Goal: Transaction & Acquisition: Book appointment/travel/reservation

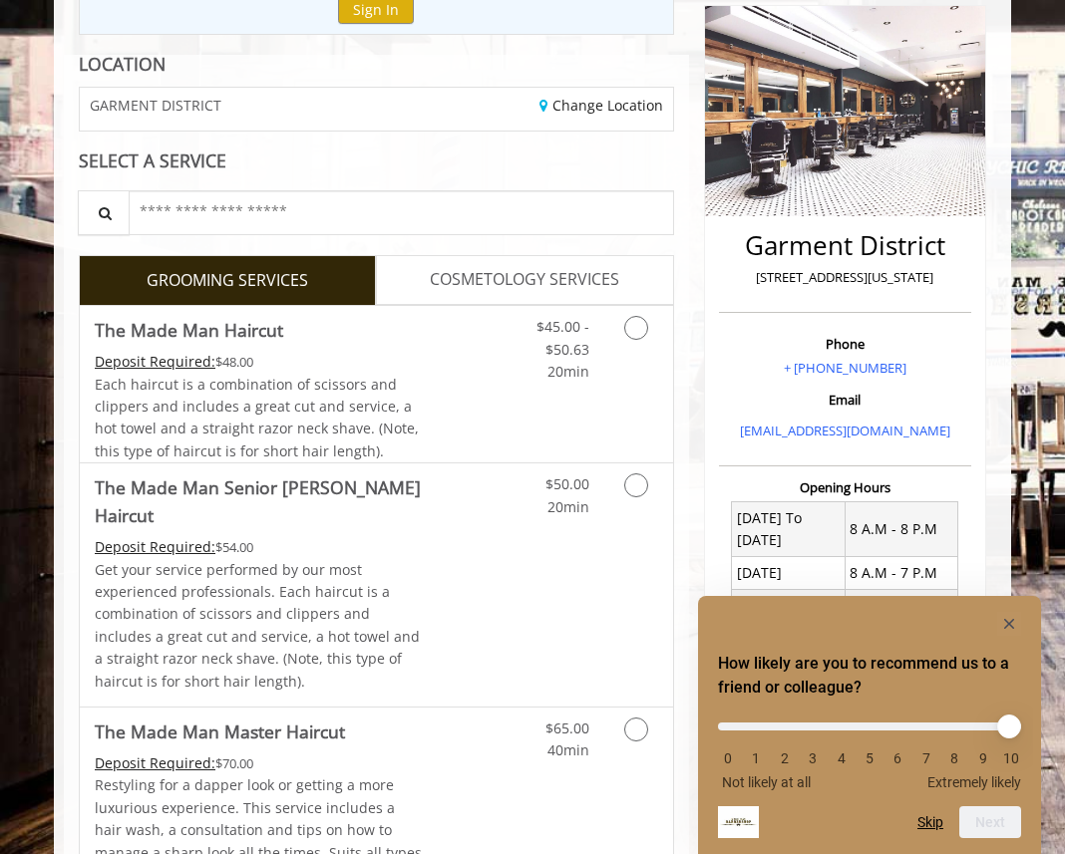
scroll to position [241, 0]
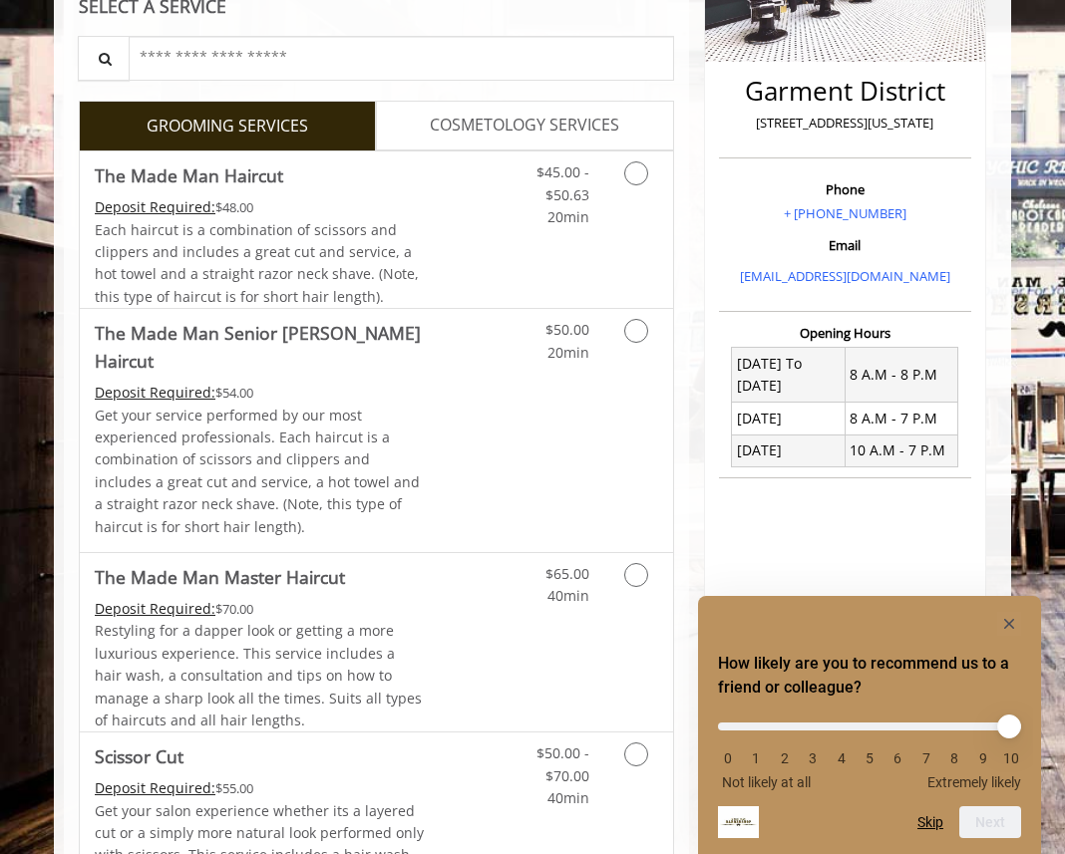
scroll to position [393, 0]
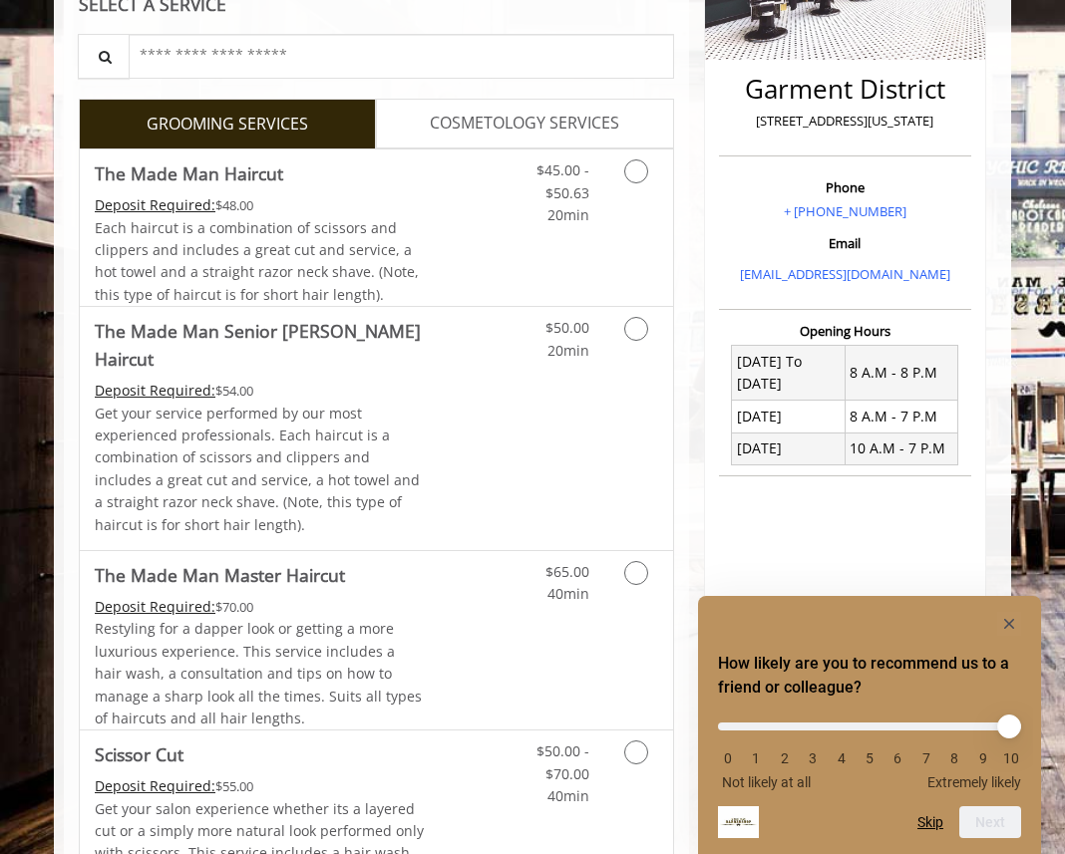
click at [611, 113] on span "COSMETOLOGY SERVICES" at bounding box center [524, 124] width 189 height 26
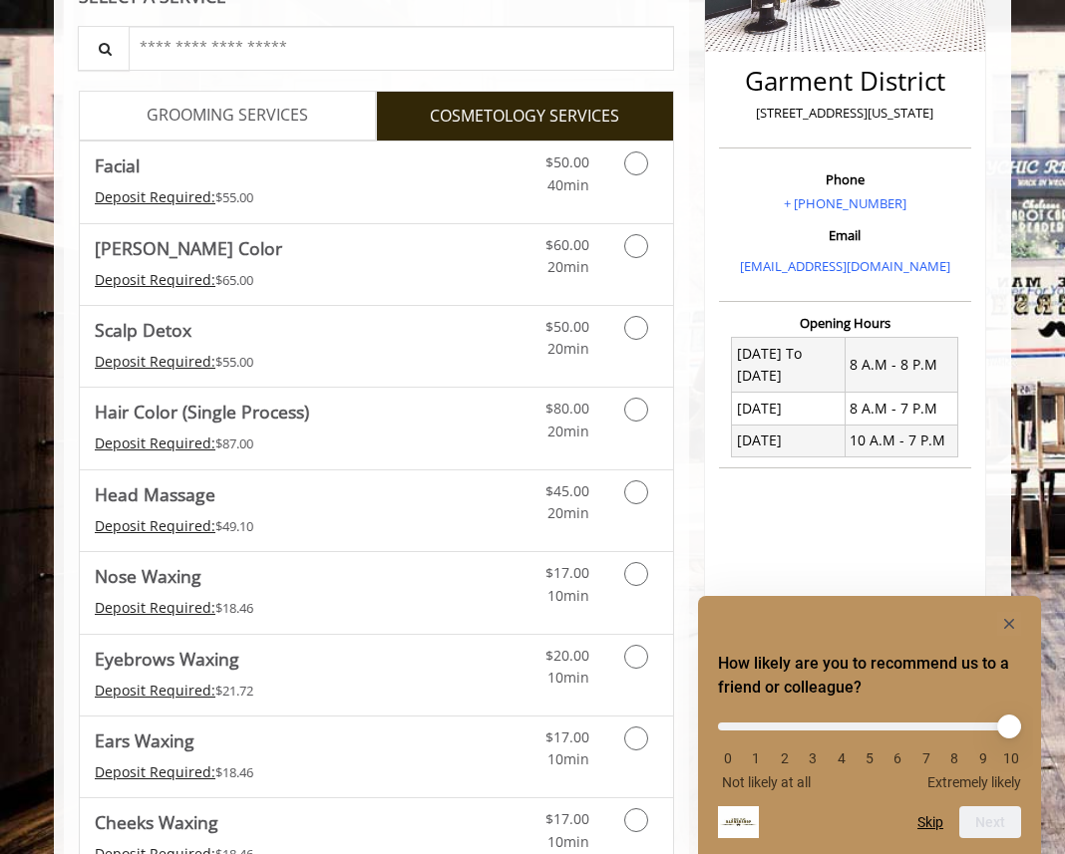
scroll to position [413, 0]
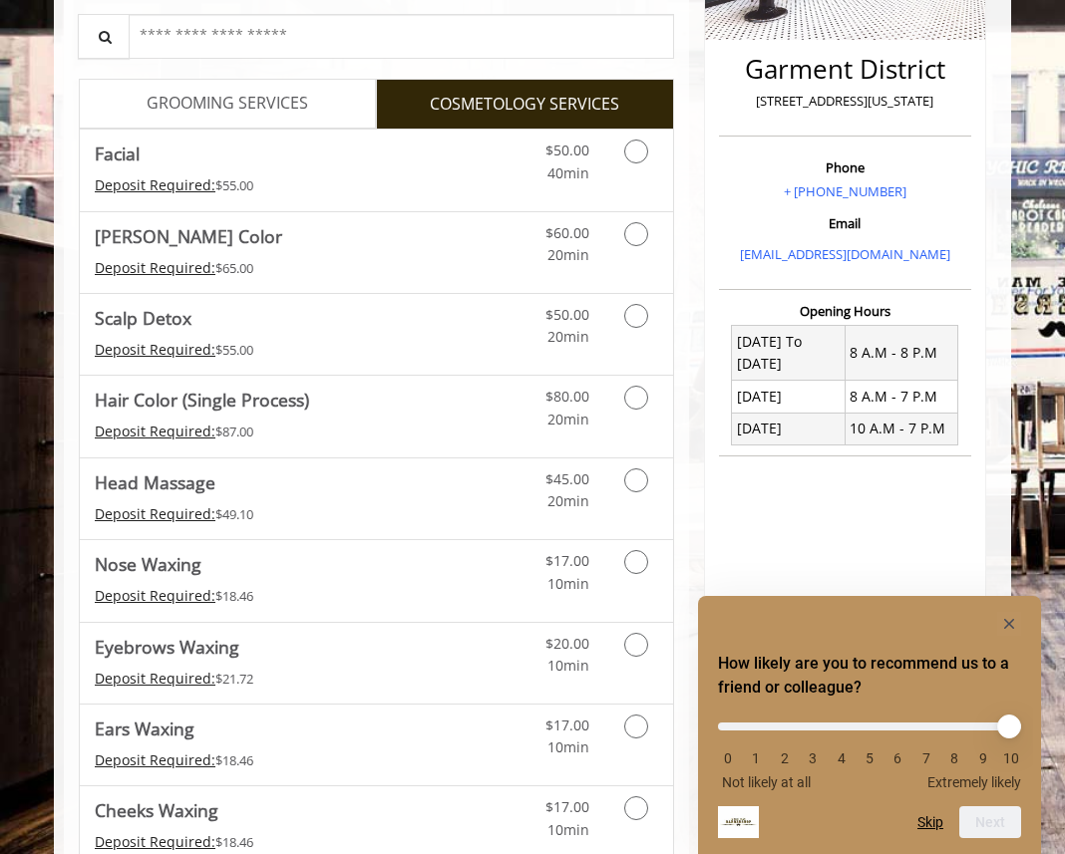
click at [254, 96] on span "GROOMING SERVICES" at bounding box center [227, 104] width 161 height 26
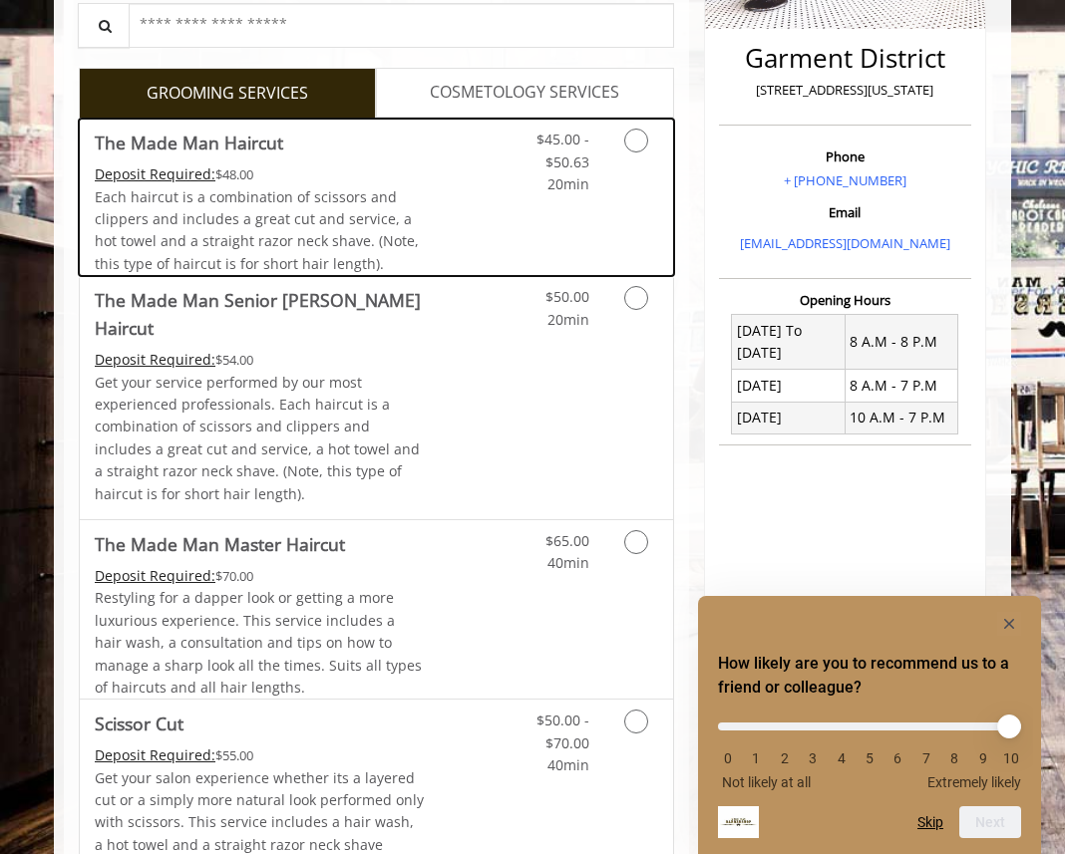
scroll to position [627, 0]
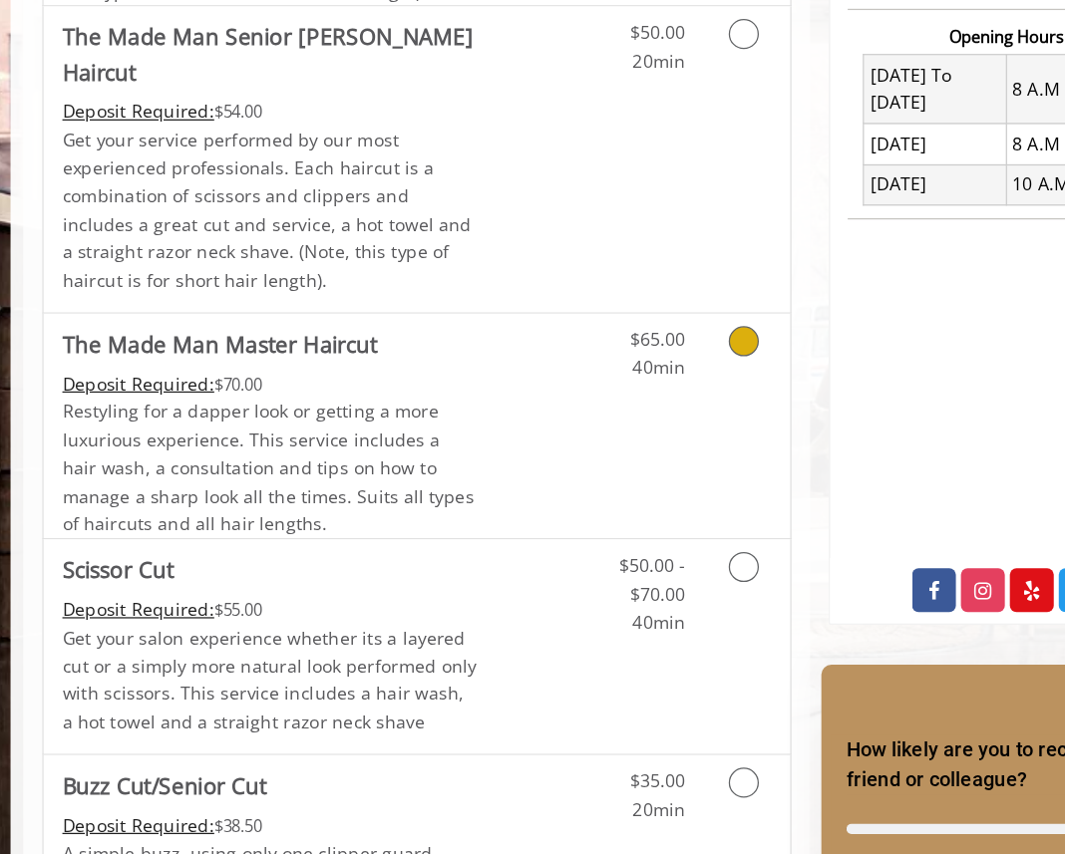
click at [324, 421] on span "Restyling for a dapper look or getting a more luxurious experience. This servic…" at bounding box center [258, 439] width 327 height 109
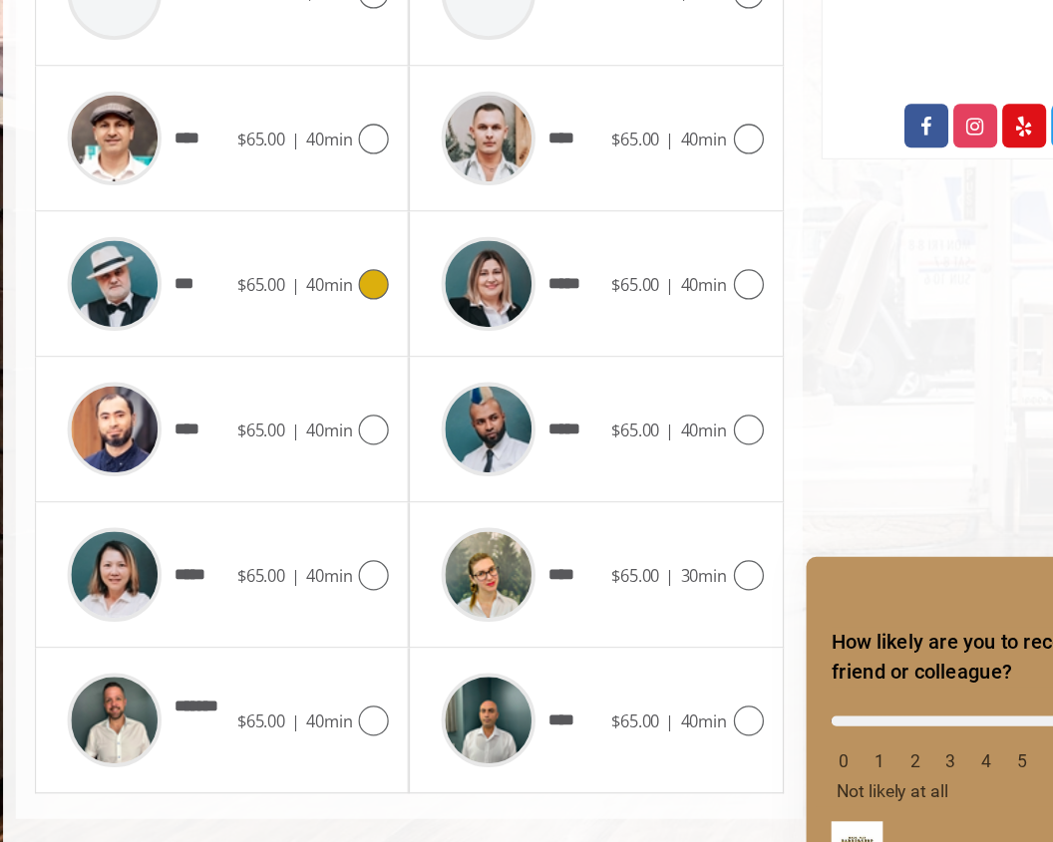
scroll to position [921, 0]
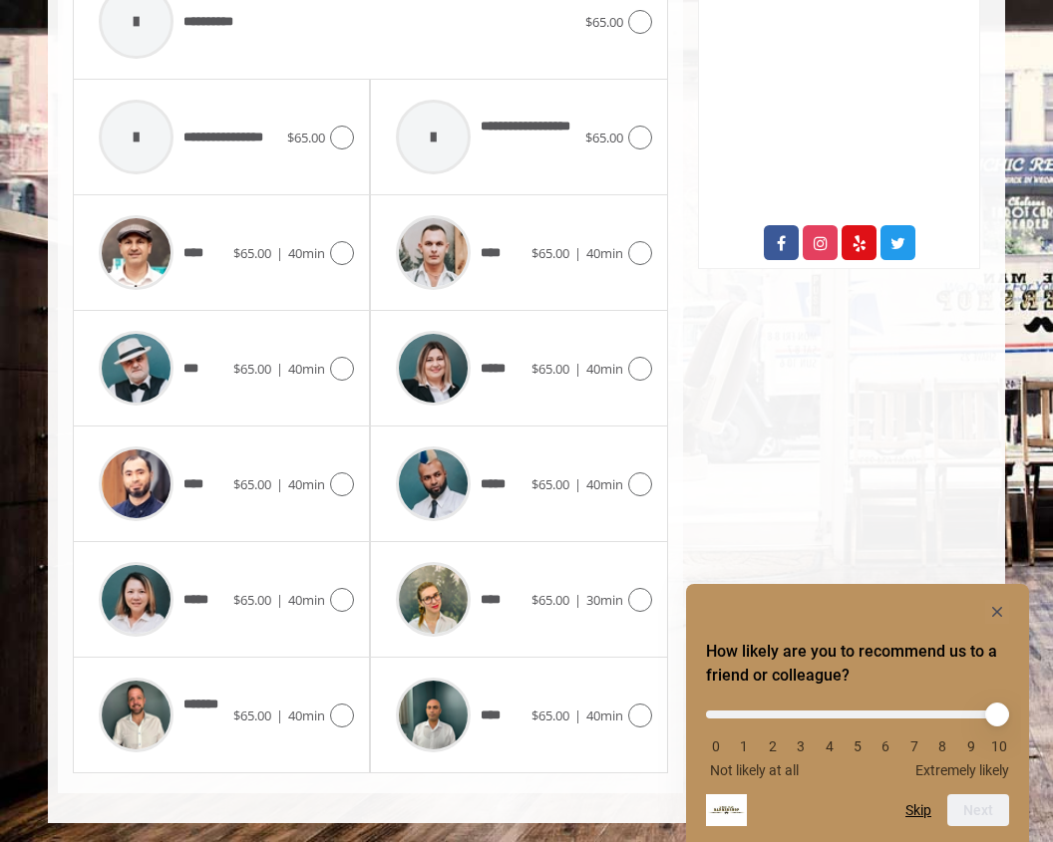
click at [864, 442] on div "Garment District 1400 Broadway, New York Phone + (212) 997-4247 Email info@made…" at bounding box center [839, 46] width 312 height 1495
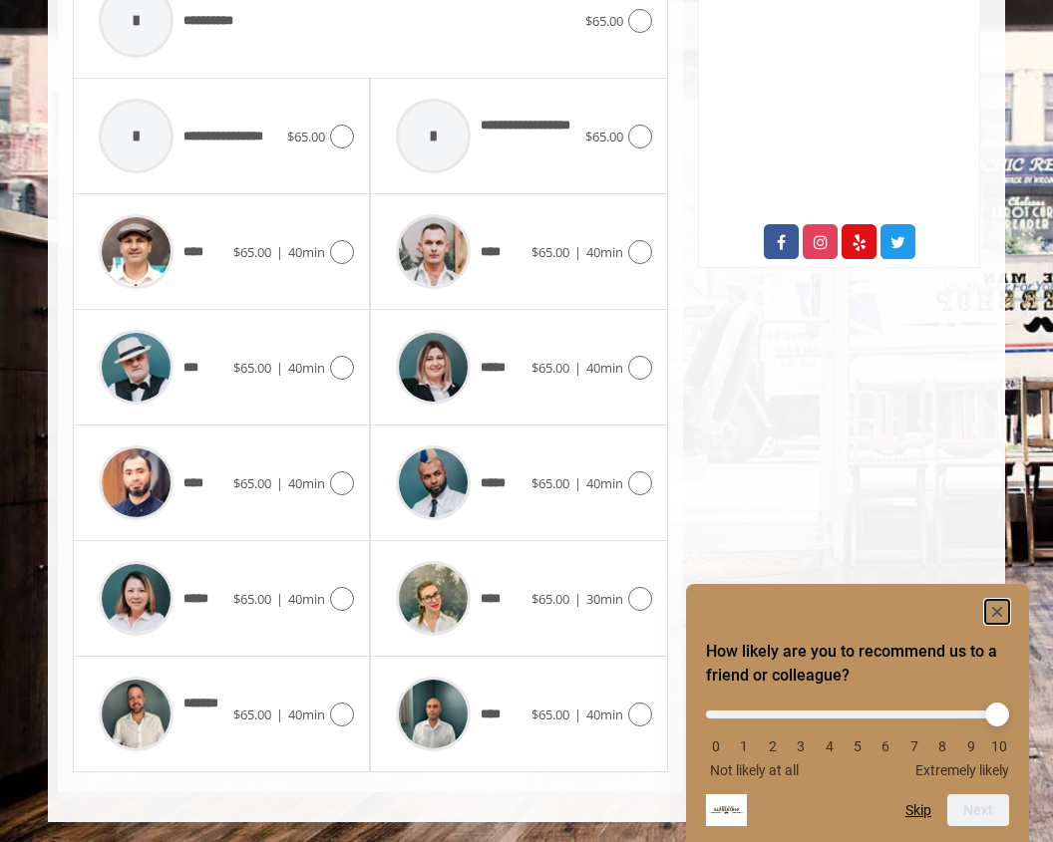
click at [994, 608] on icon "Hide survey" at bounding box center [997, 612] width 10 height 10
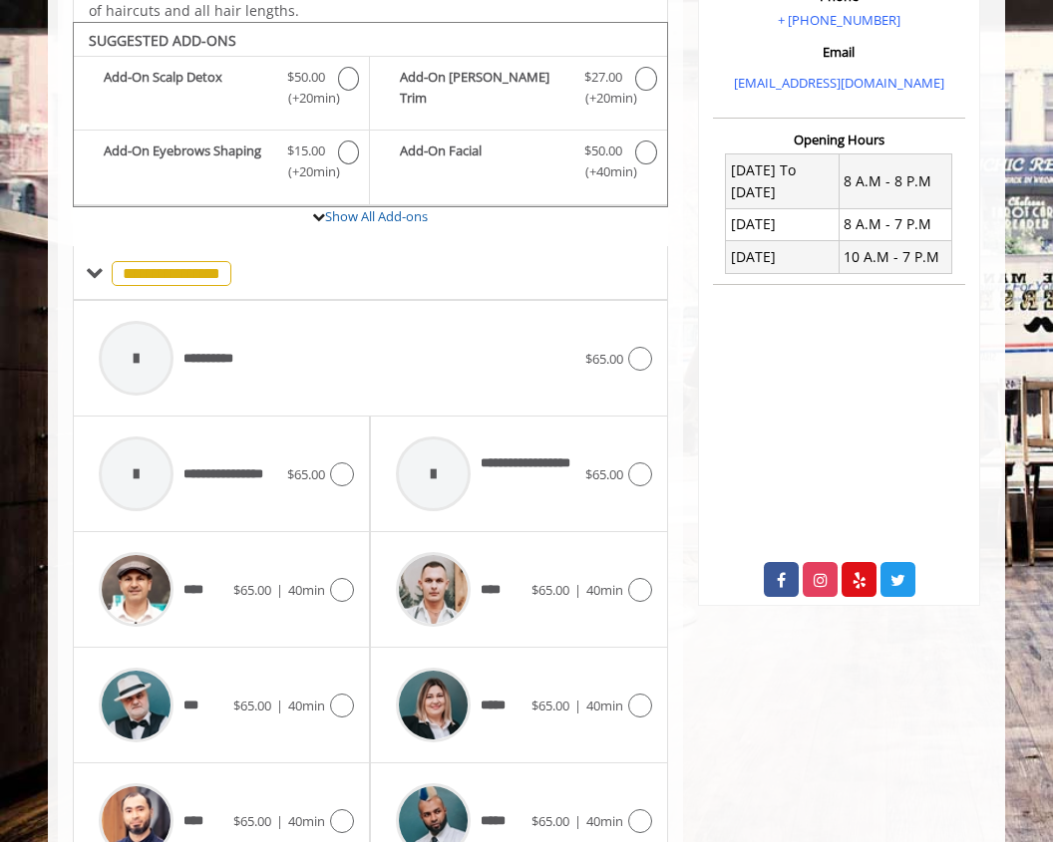
scroll to position [901, 0]
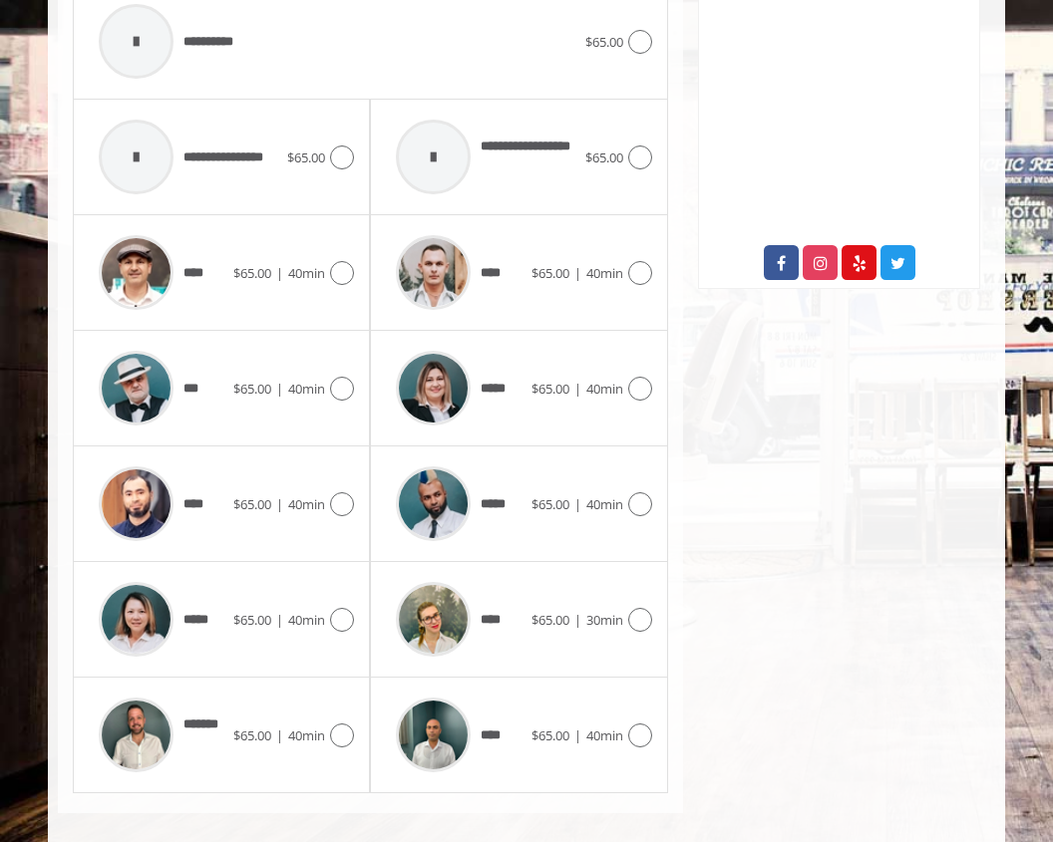
click at [827, 261] on icon at bounding box center [819, 262] width 35 height 35
click at [775, 557] on div "Garment District 1400 Broadway, New York Phone + (212) 997-4247 Email info@made…" at bounding box center [839, 66] width 312 height 1495
click at [227, 170] on span "**********" at bounding box center [186, 157] width 194 height 95
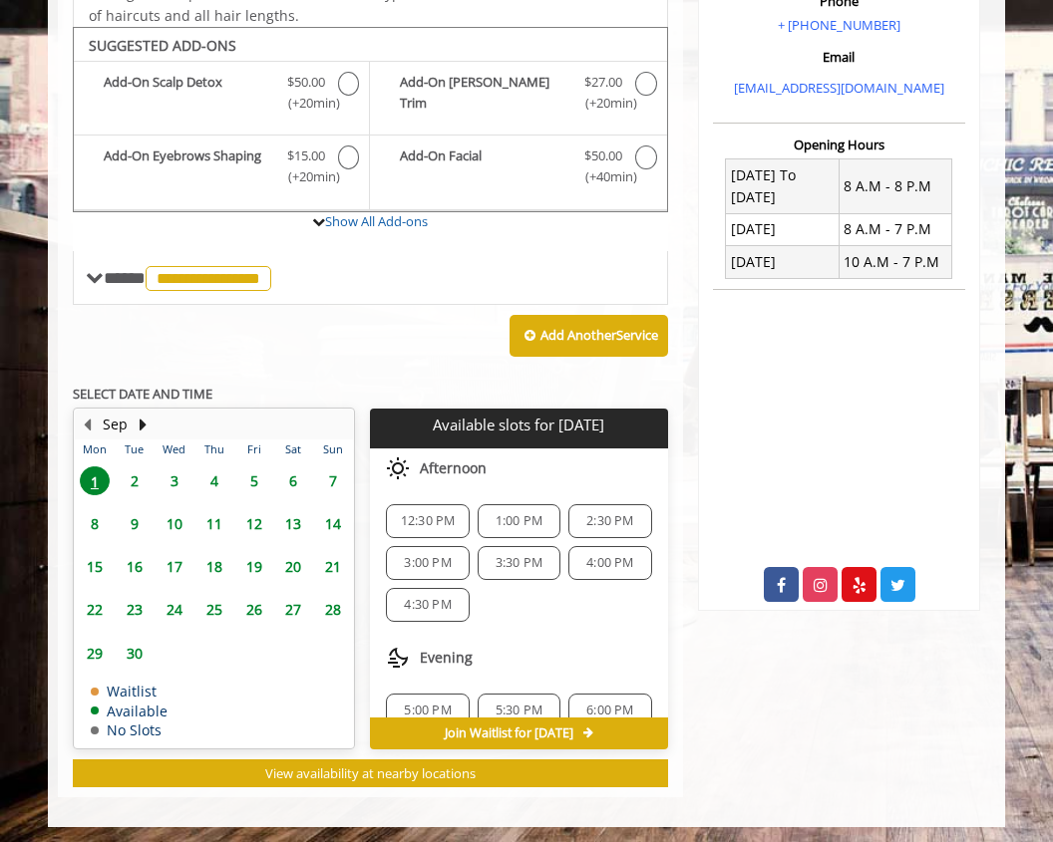
scroll to position [583, 12]
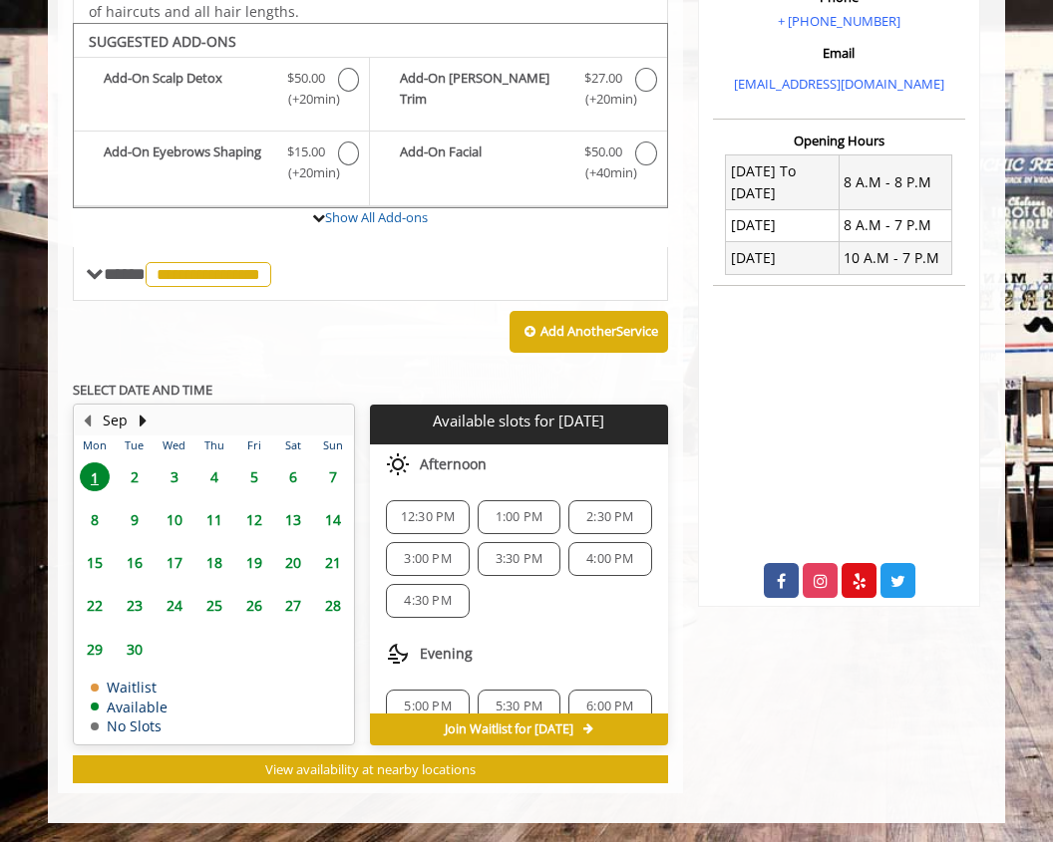
click at [740, 742] on div "Garment District 1400 Broadway, New York Phone + (212) 997-4247 Email info@made…" at bounding box center [839, 215] width 312 height 1157
click at [216, 341] on div "Add Another Service" at bounding box center [370, 332] width 595 height 62
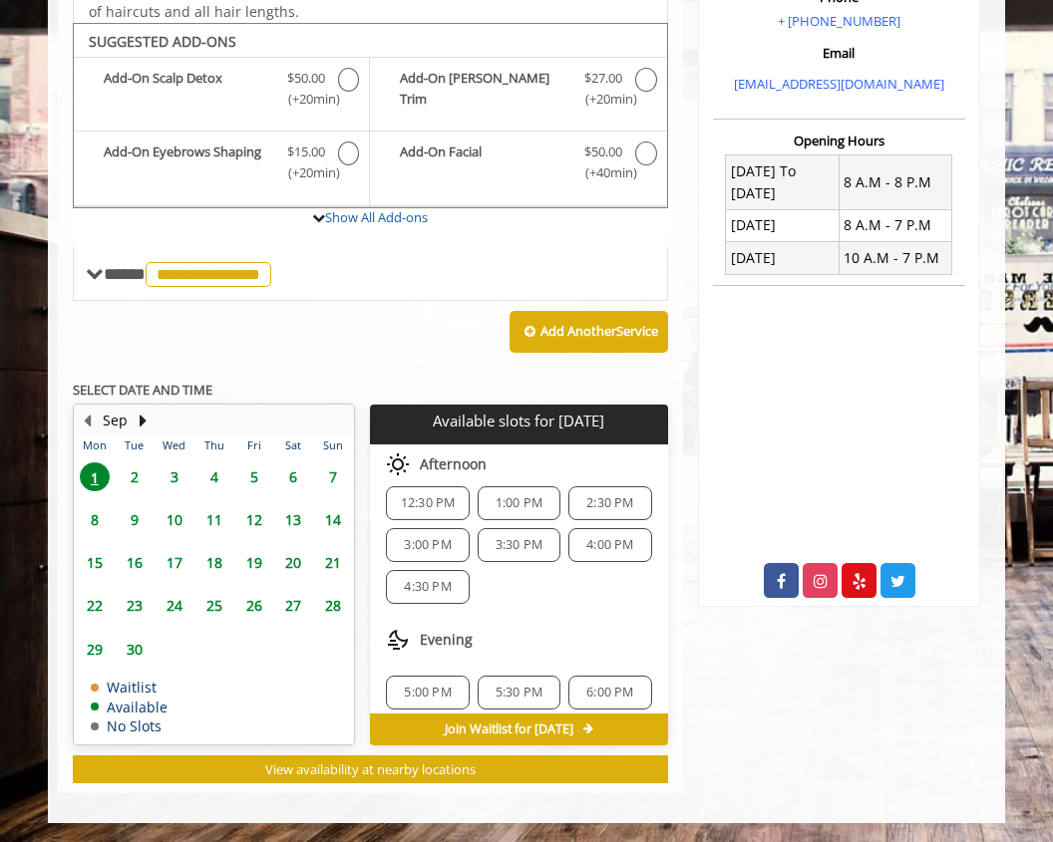
scroll to position [0, 0]
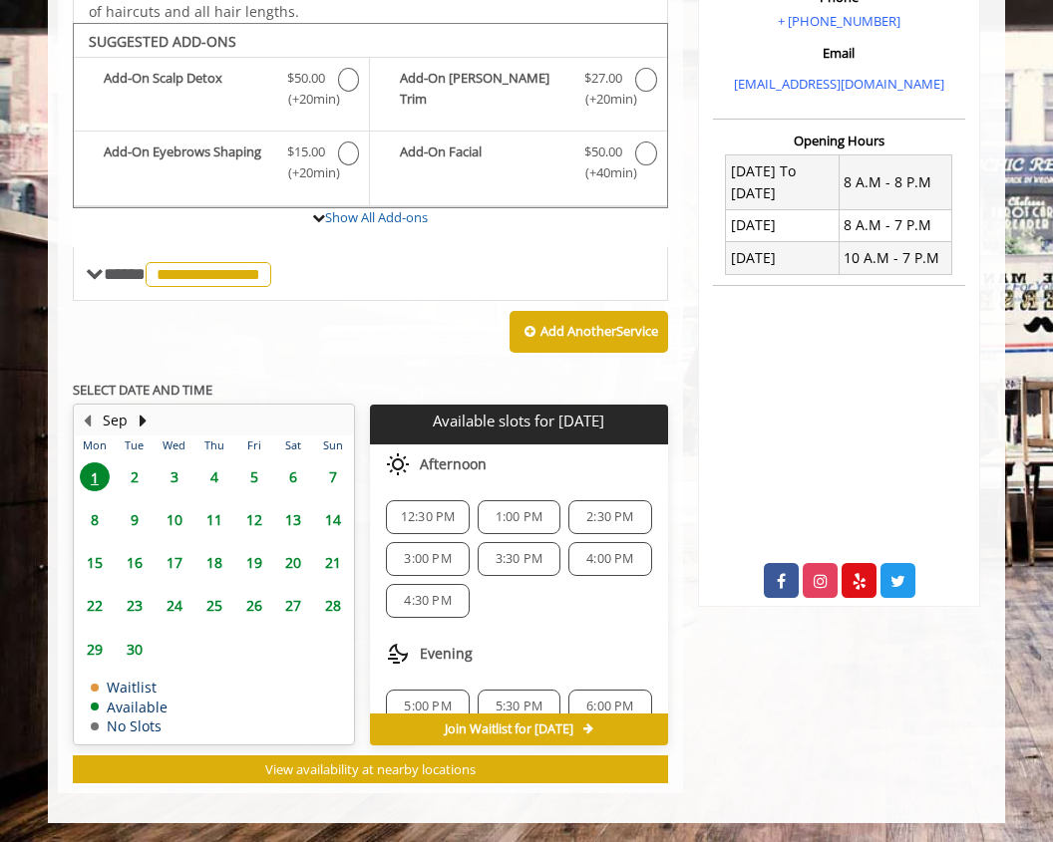
click at [524, 519] on span "1:00 PM" at bounding box center [518, 517] width 65 height 16
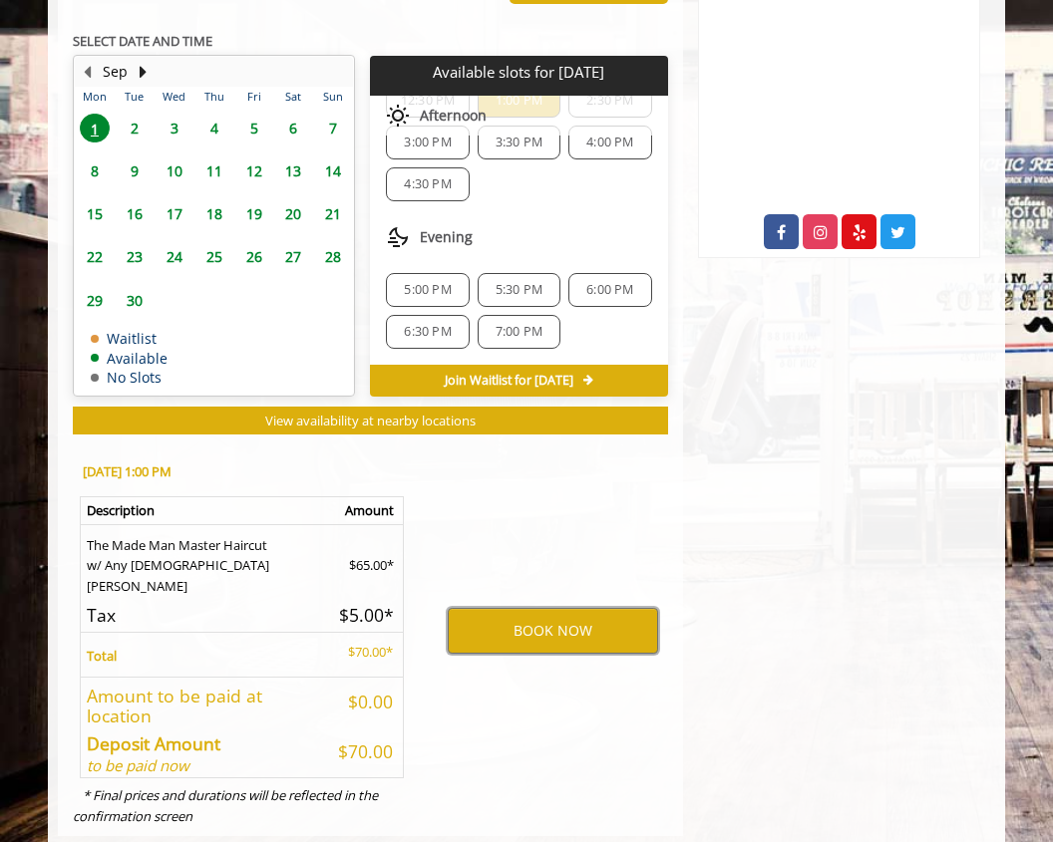
scroll to position [954, 0]
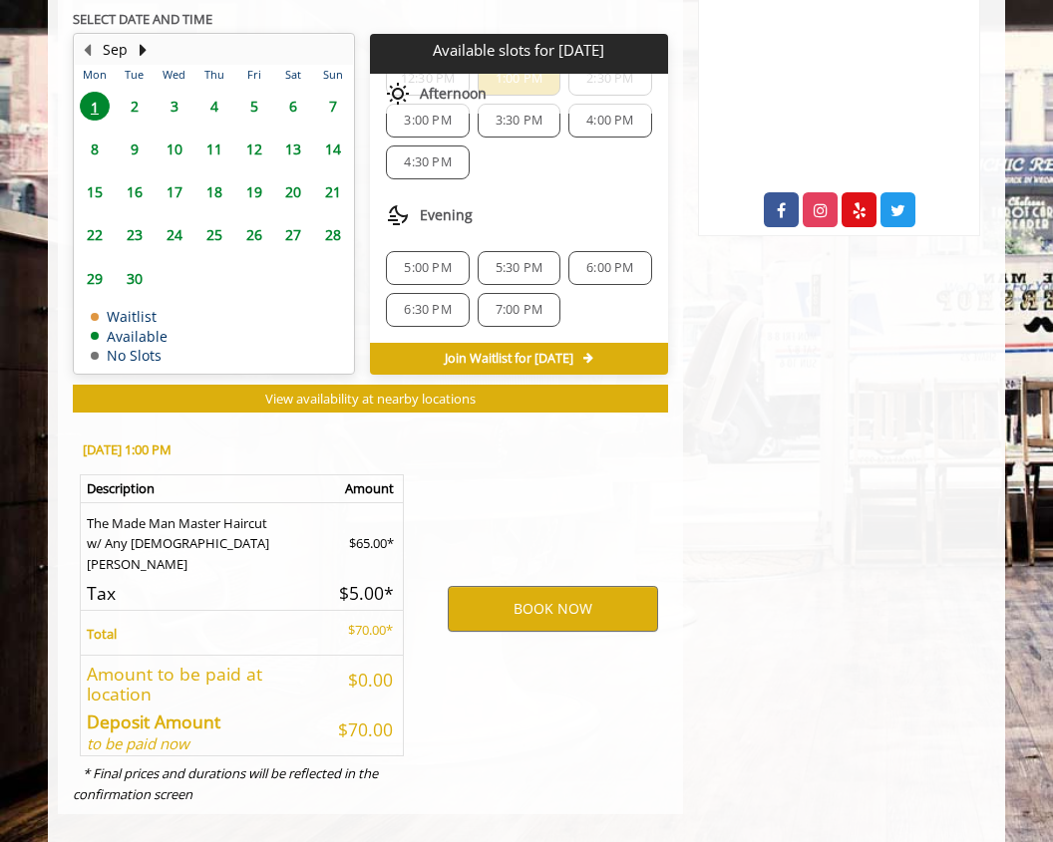
click at [625, 709] on div "BOOK NOW" at bounding box center [553, 609] width 260 height 372
click at [619, 616] on button "BOOK NOW" at bounding box center [553, 609] width 210 height 46
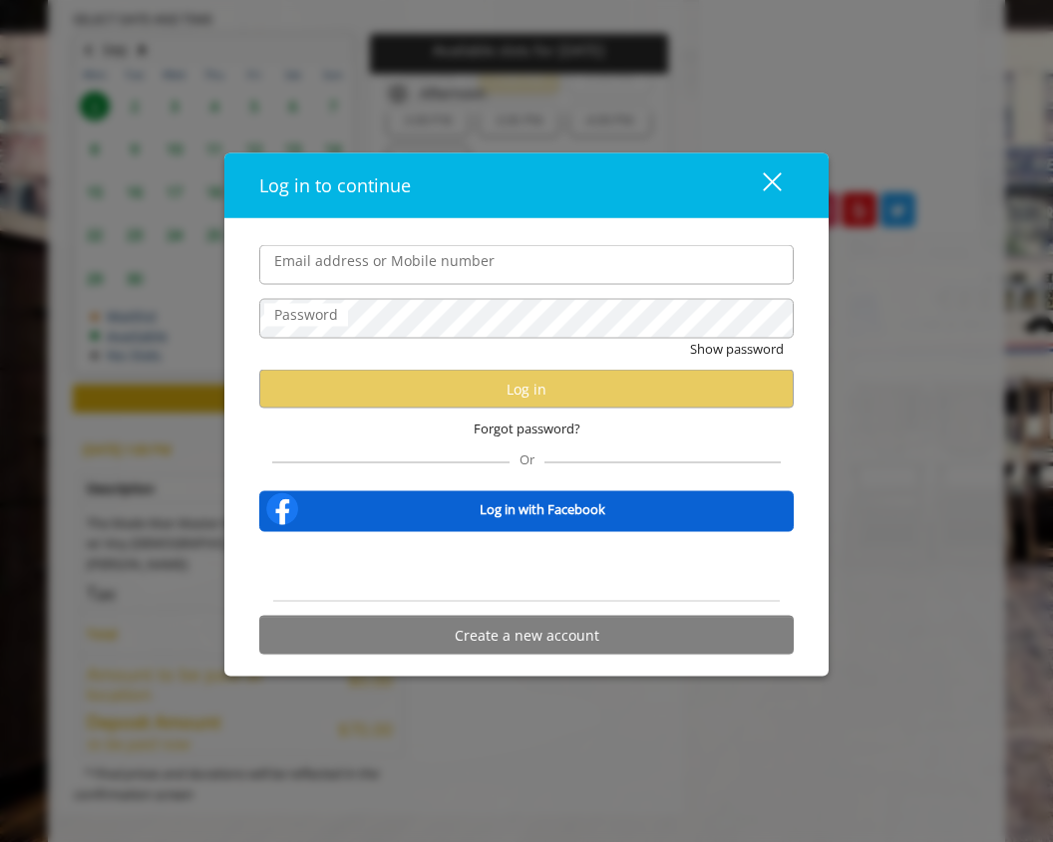
click at [765, 173] on div "close dialog" at bounding box center [772, 181] width 19 height 19
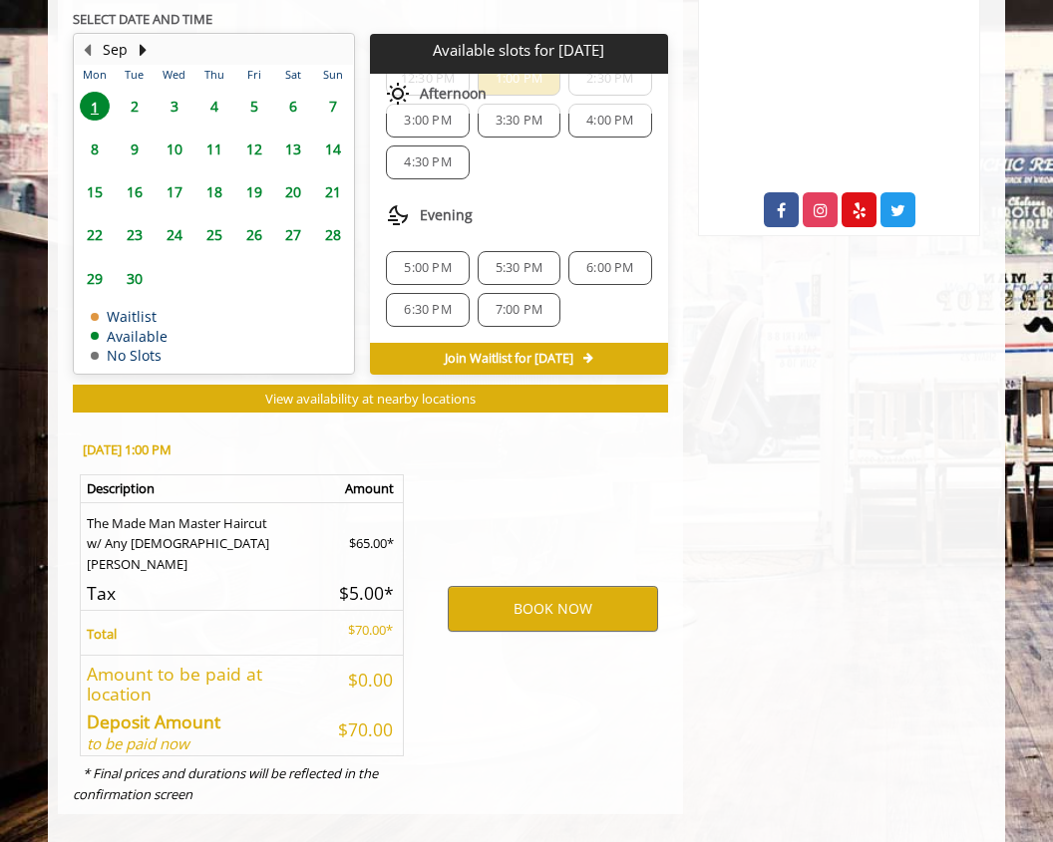
drag, startPoint x: 399, startPoint y: 703, endPoint x: 337, endPoint y: 704, distance: 61.8
click at [337, 704] on td "$70.00" at bounding box center [368, 730] width 72 height 53
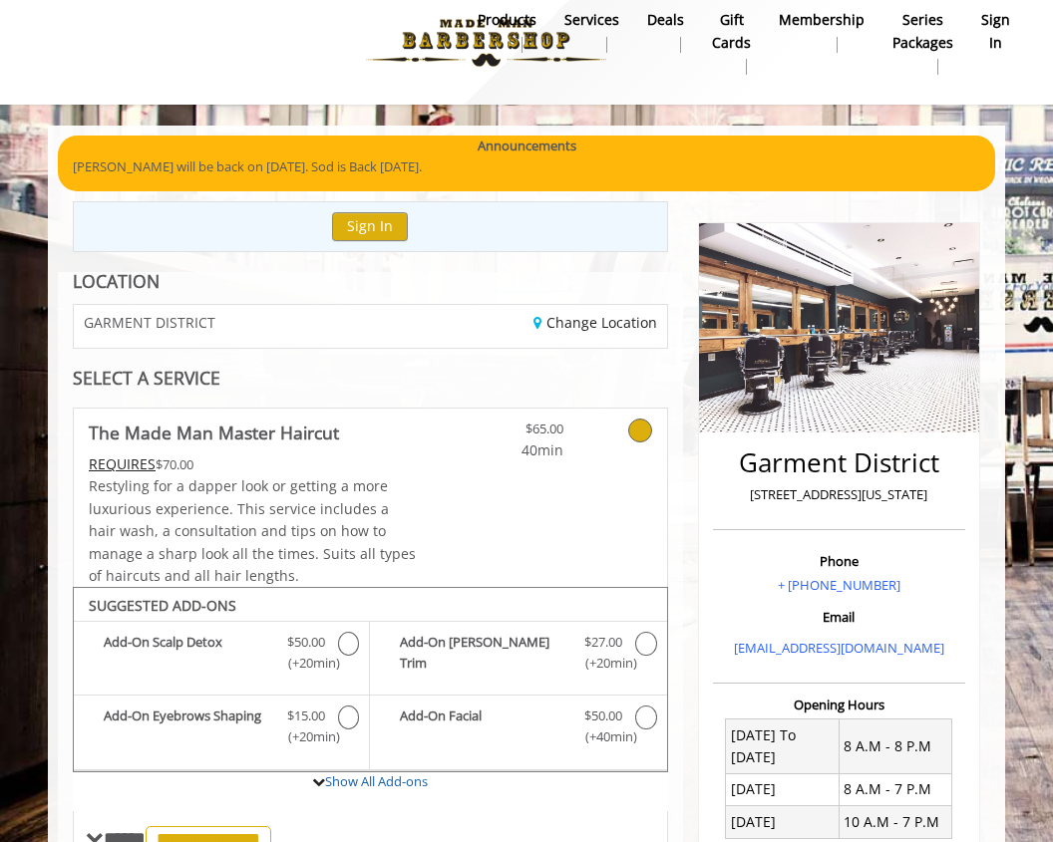
scroll to position [0, 0]
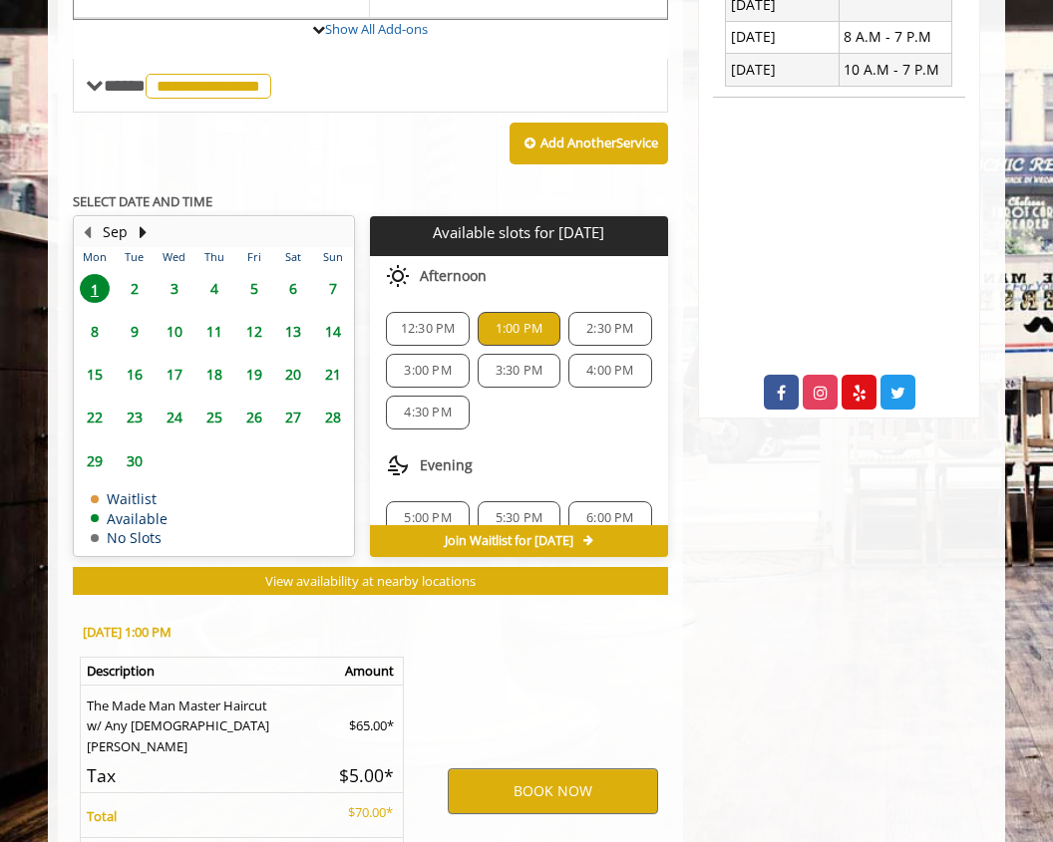
click at [441, 331] on span "12:30 PM" at bounding box center [428, 329] width 55 height 16
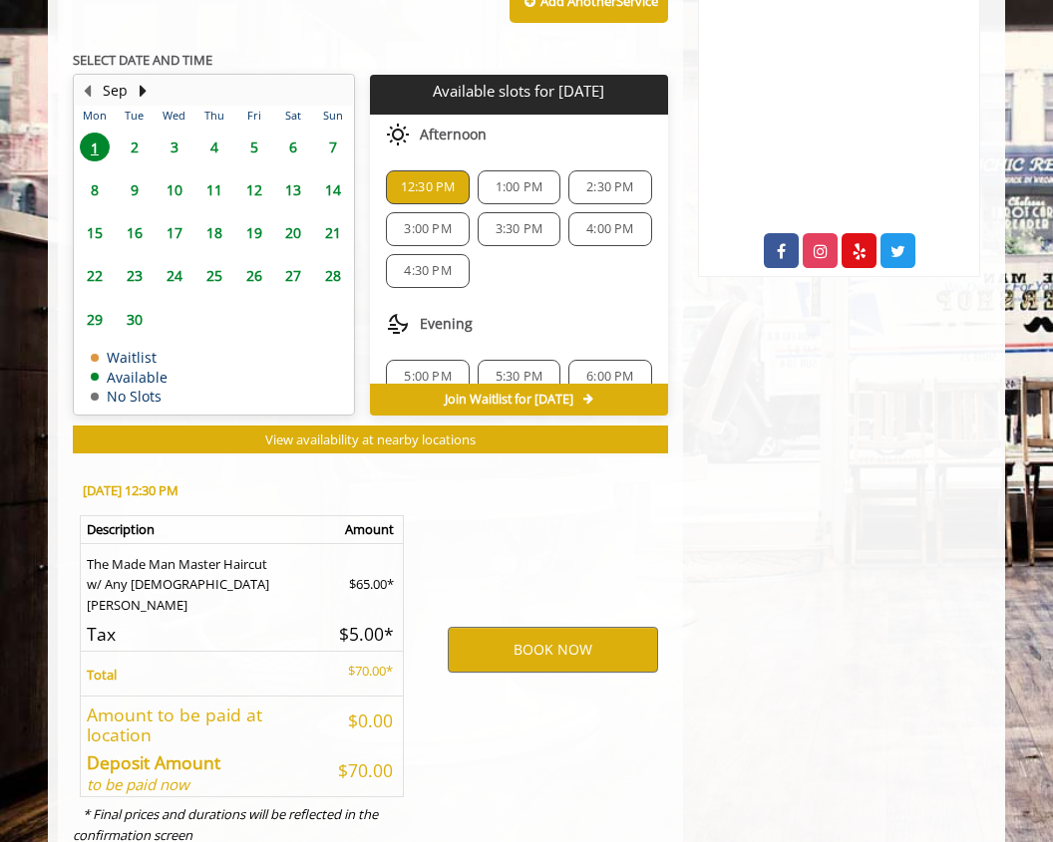
scroll to position [954, 0]
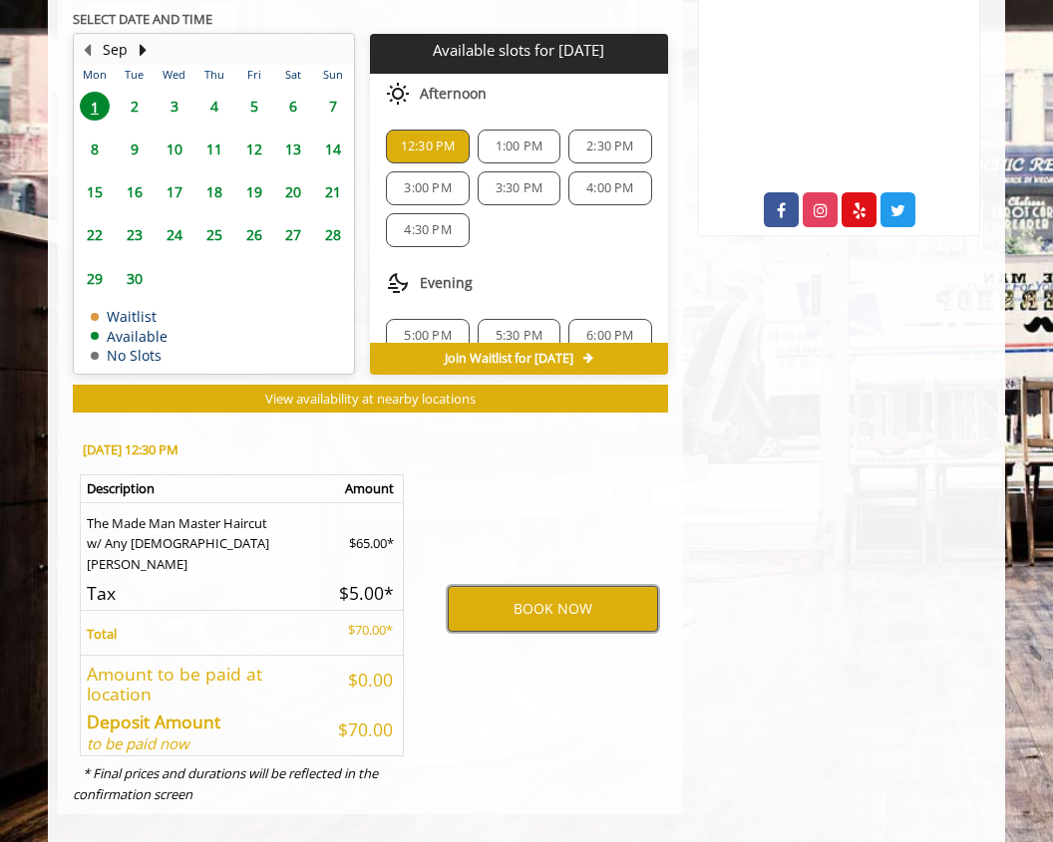
click at [532, 598] on button "BOOK NOW" at bounding box center [553, 609] width 210 height 46
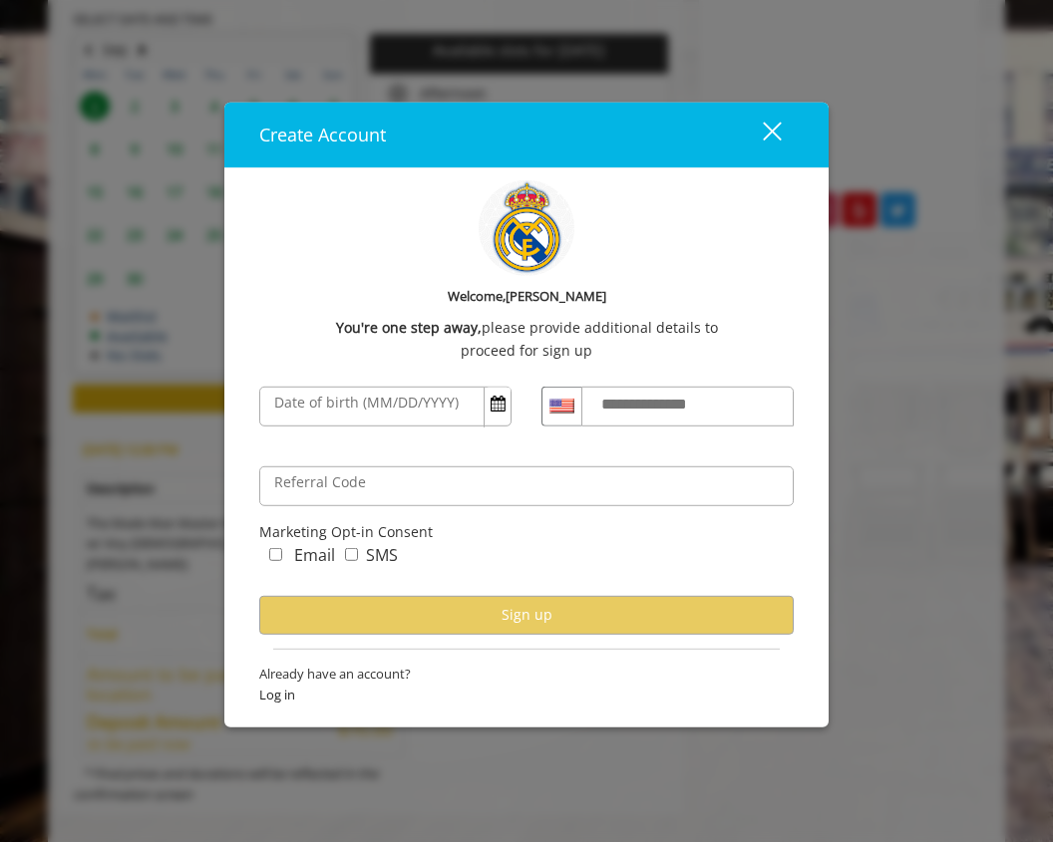
click at [595, 415] on label "**********" at bounding box center [663, 405] width 144 height 26
click at [595, 415] on input "**********" at bounding box center [687, 407] width 212 height 40
click at [521, 336] on div "You're one step away, please provide additional details to" at bounding box center [526, 328] width 534 height 22
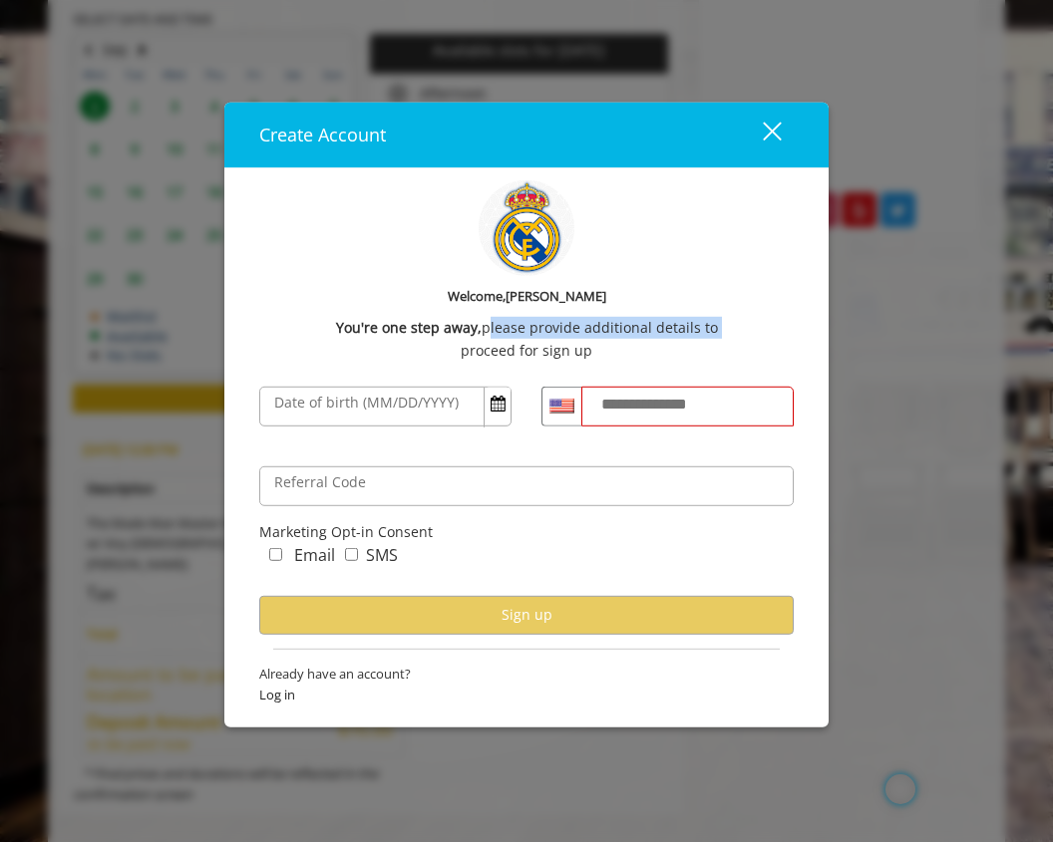
click at [484, 361] on div "proceed for sign up" at bounding box center [526, 350] width 534 height 22
click at [415, 449] on form "**********" at bounding box center [526, 544] width 534 height 344
click at [638, 416] on label "**********" at bounding box center [663, 405] width 144 height 26
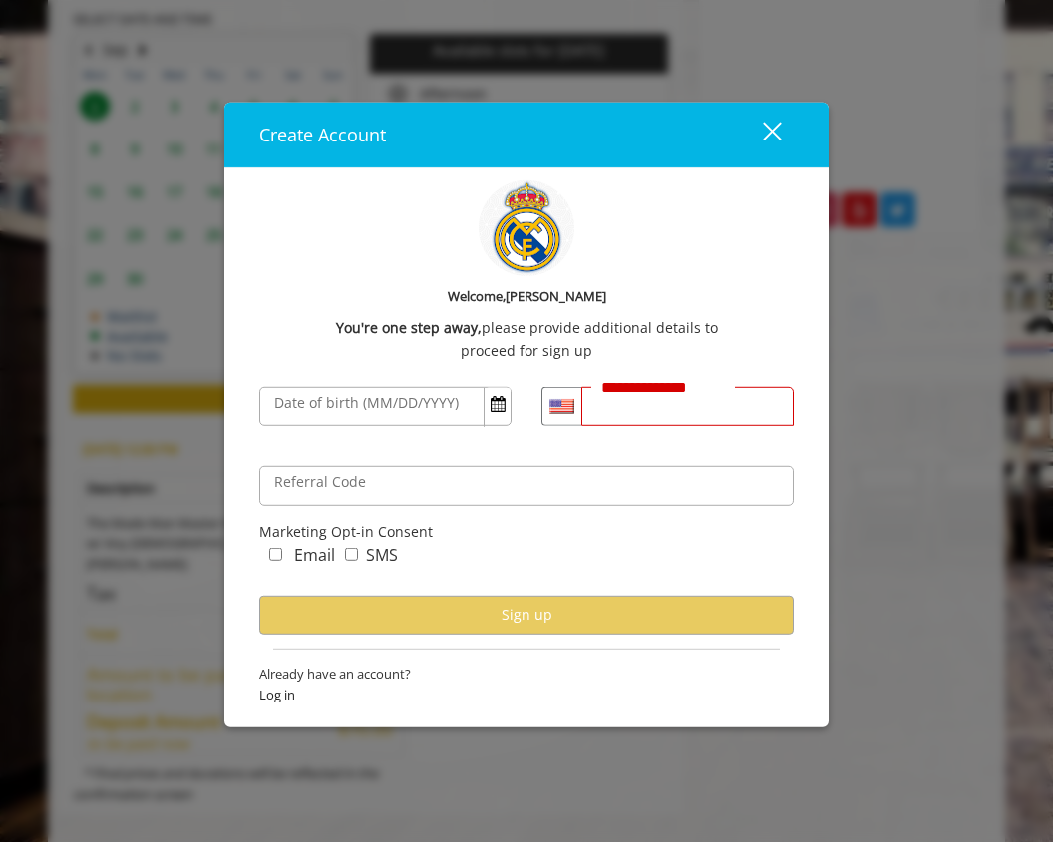
click at [638, 416] on input "**********" at bounding box center [687, 407] width 212 height 40
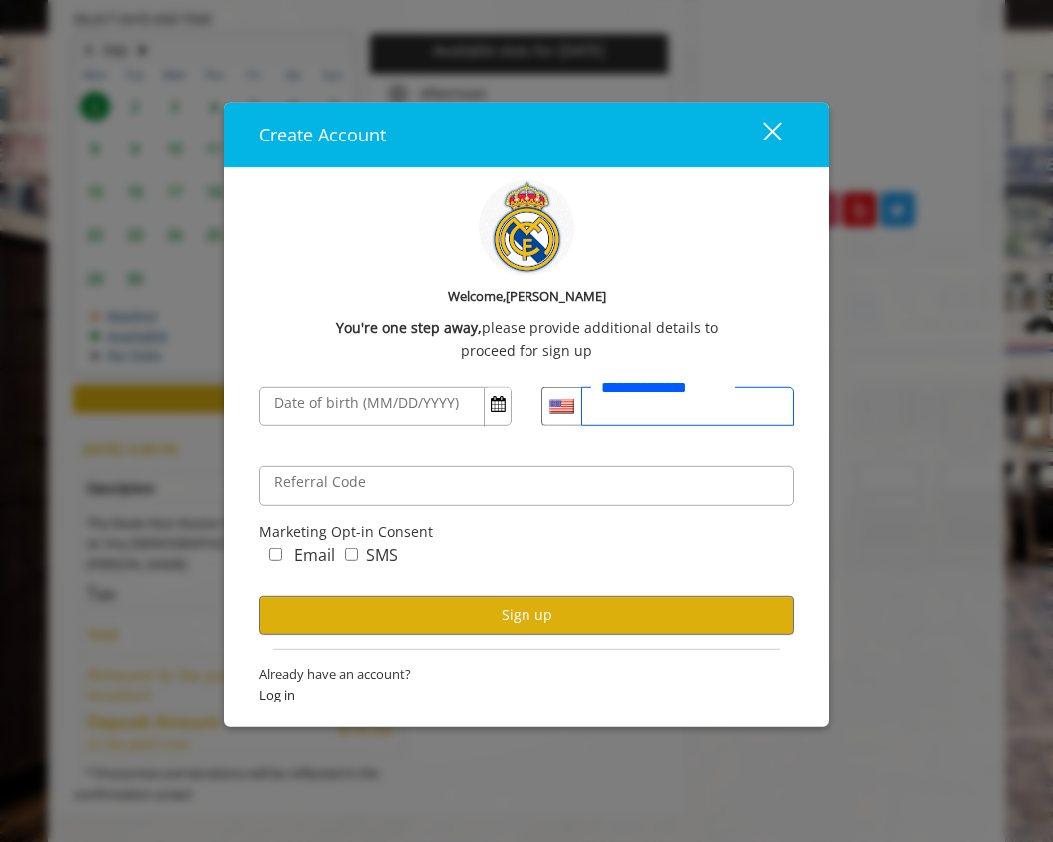
type input "**********"
click at [405, 406] on label "Date of birth (MM/DD/YYYY)" at bounding box center [366, 403] width 204 height 22
click at [405, 406] on input "Date of birth (MM/DD/YYYY)" at bounding box center [385, 407] width 252 height 40
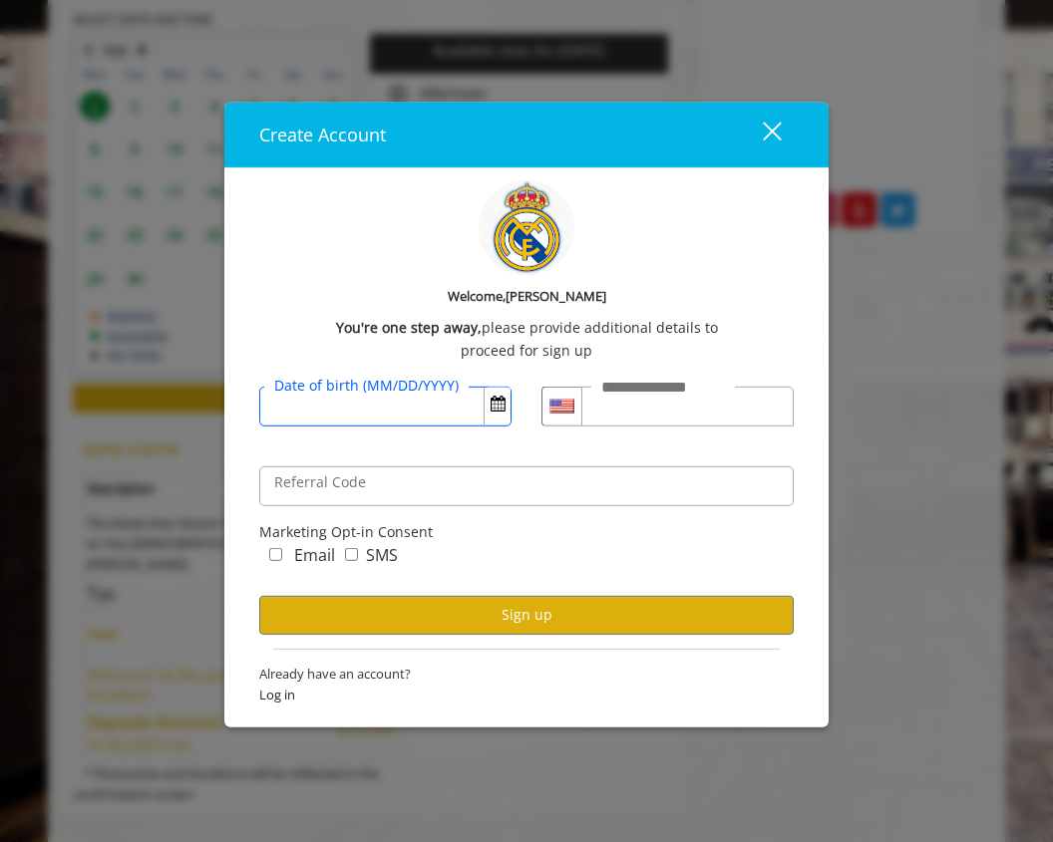
scroll to position [0, 0]
click at [490, 412] on span "Open Calendar" at bounding box center [497, 404] width 15 height 16
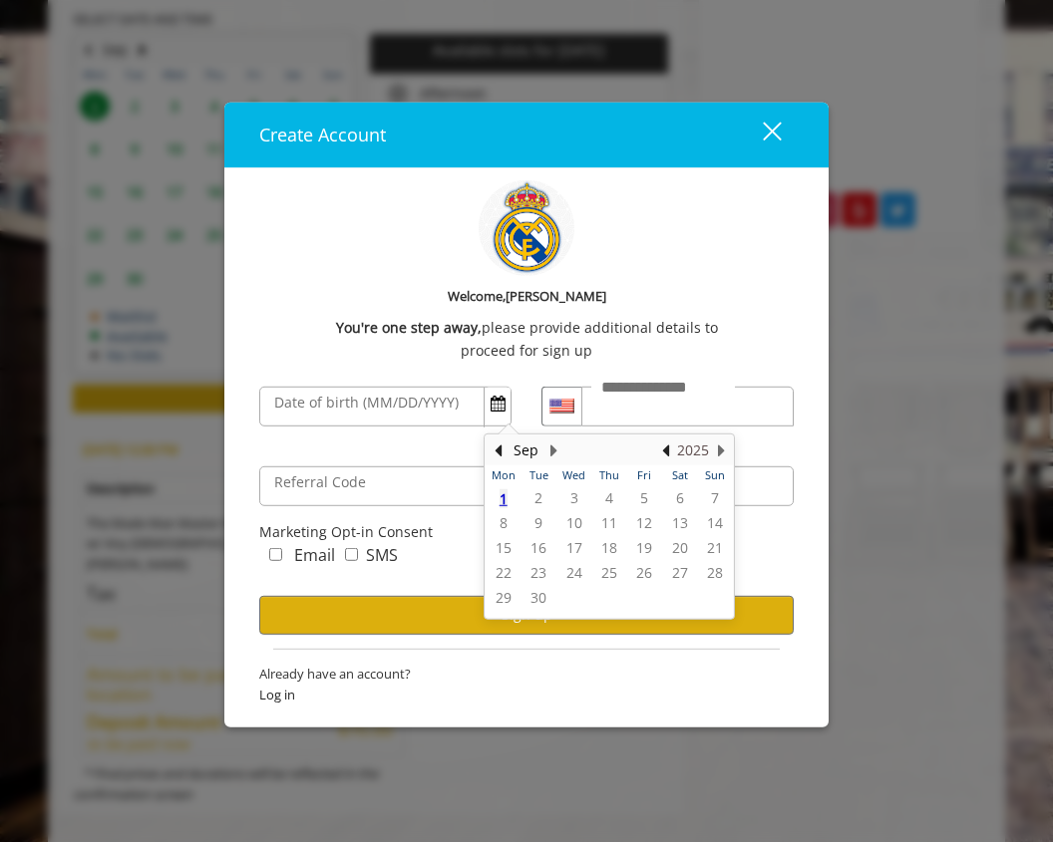
click at [690, 448] on button "2025" at bounding box center [693, 451] width 32 height 22
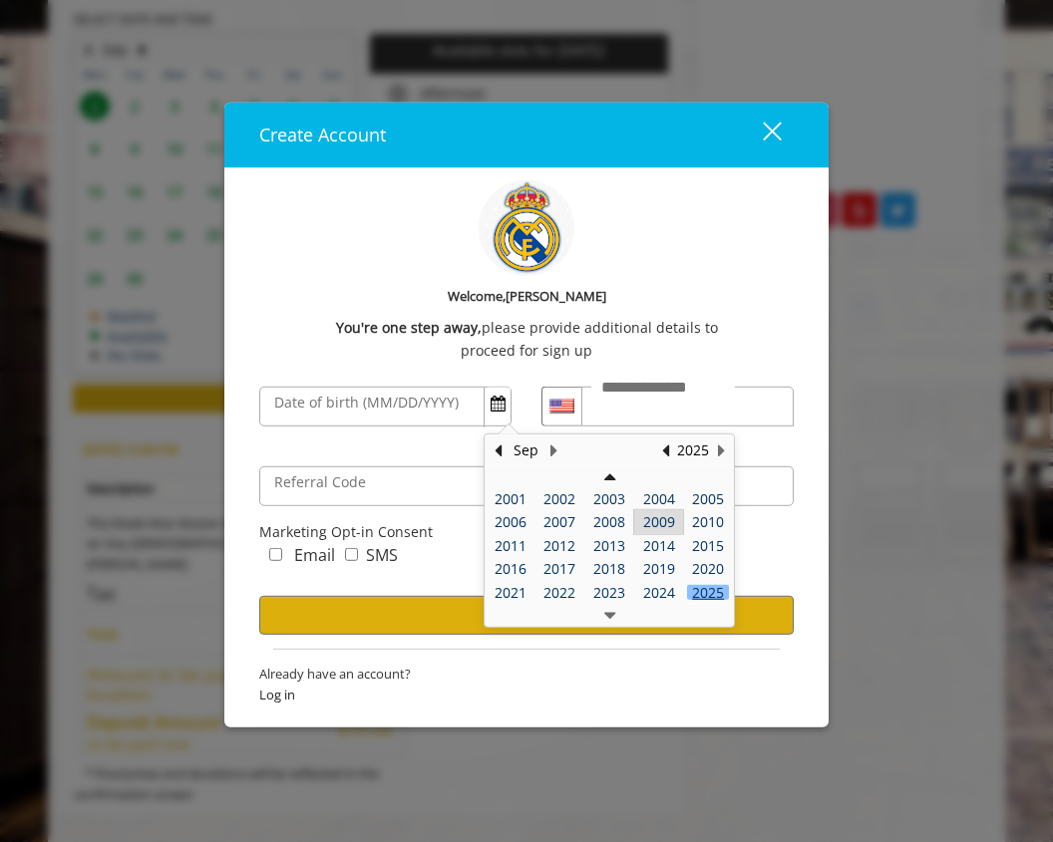
click at [672, 523] on div "2009" at bounding box center [659, 521] width 42 height 15
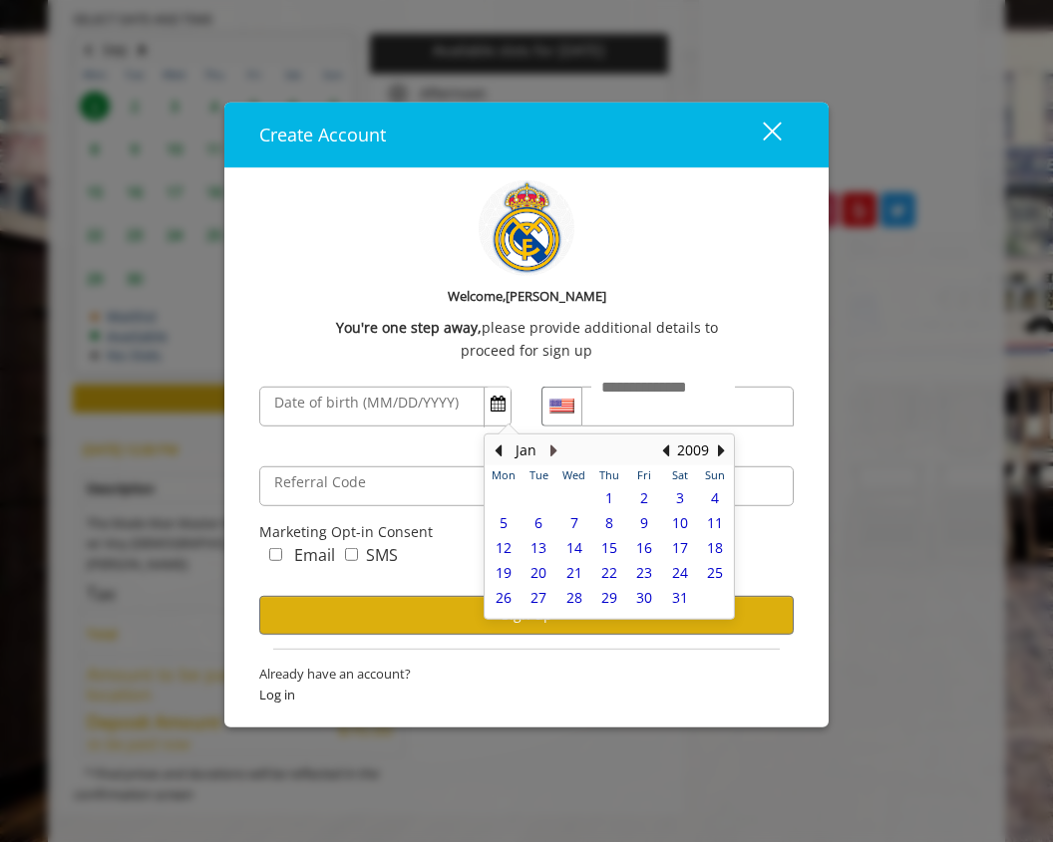
click at [550, 452] on button "Next Month" at bounding box center [553, 451] width 16 height 22
click at [542, 446] on div "May" at bounding box center [525, 451] width 40 height 26
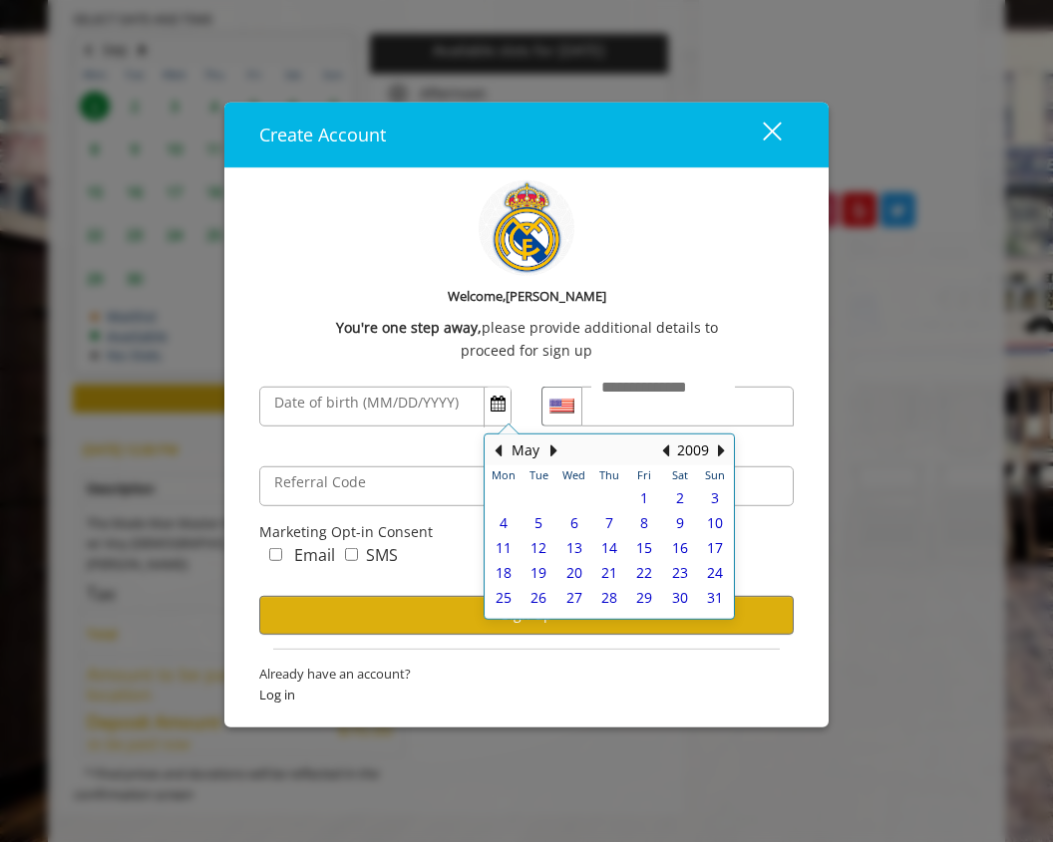
click at [543, 446] on div "May" at bounding box center [525, 451] width 40 height 26
click at [550, 448] on button "Next Month" at bounding box center [553, 451] width 16 height 22
click at [499, 542] on span "15" at bounding box center [503, 547] width 16 height 19
type input "**********"
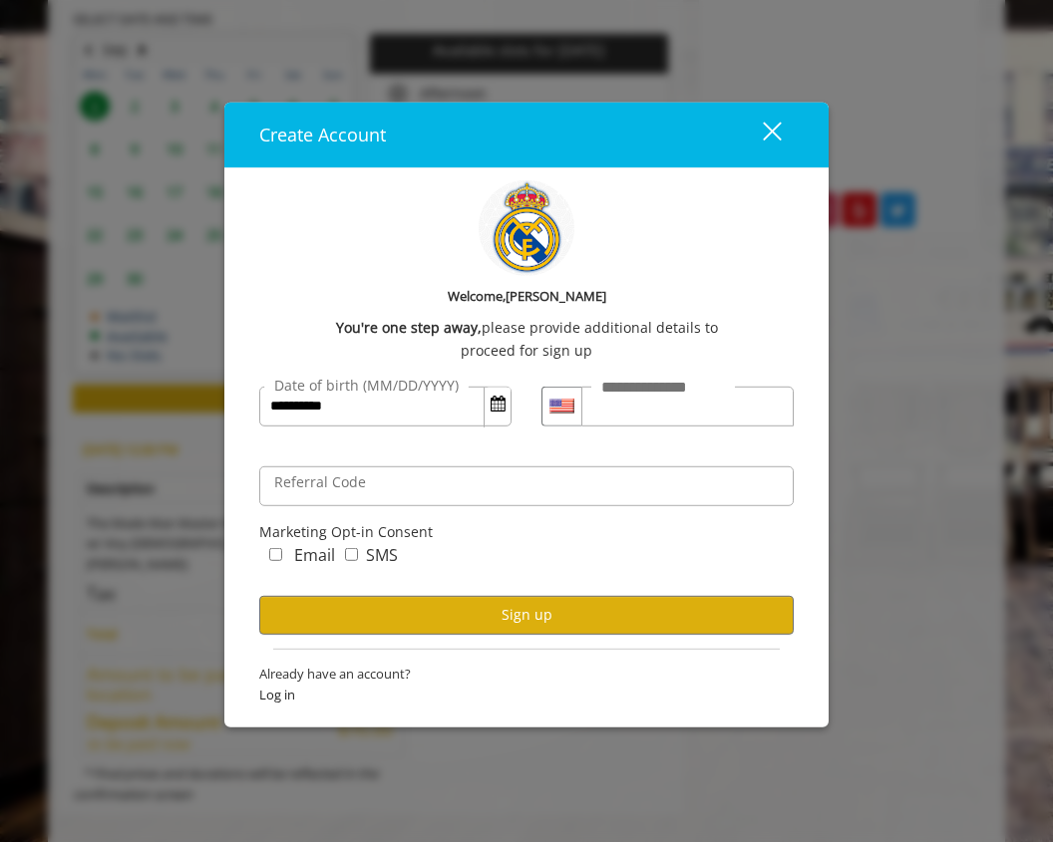
click at [381, 437] on div "**********" at bounding box center [385, 407] width 282 height 70
click at [372, 483] on label "Referral Code" at bounding box center [320, 482] width 112 height 22
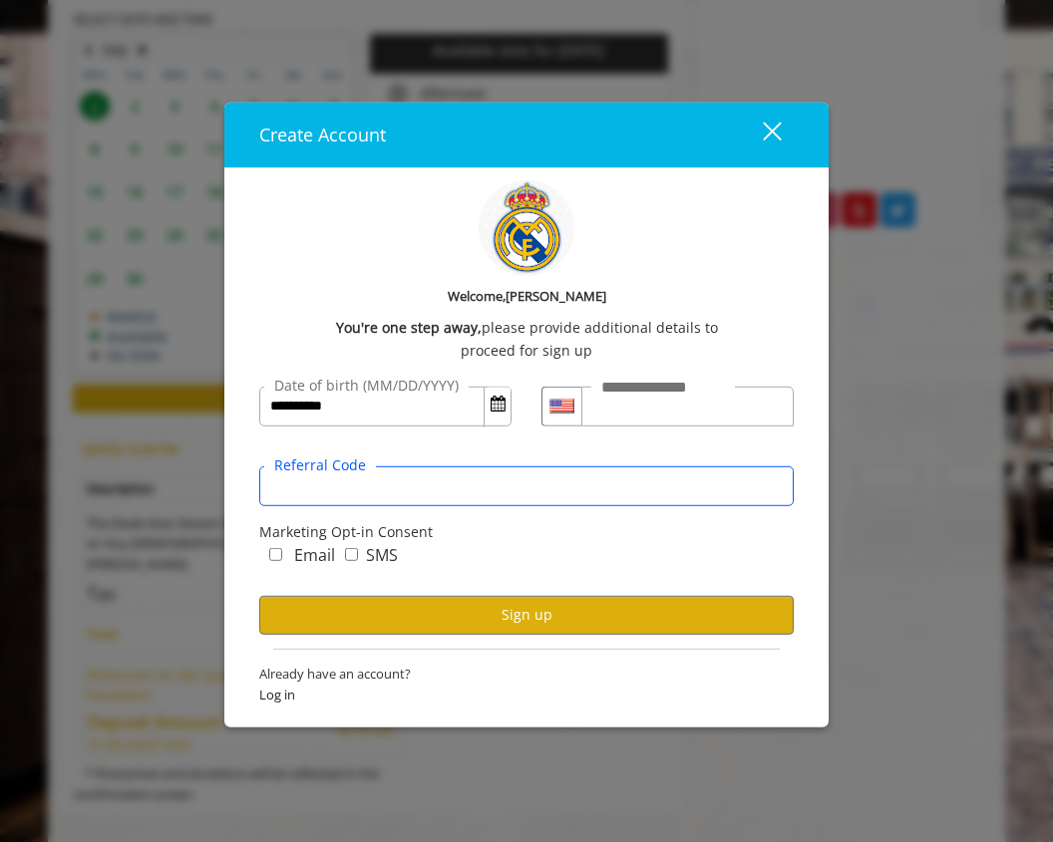
click at [372, 483] on input "Referral Code" at bounding box center [526, 486] width 534 height 40
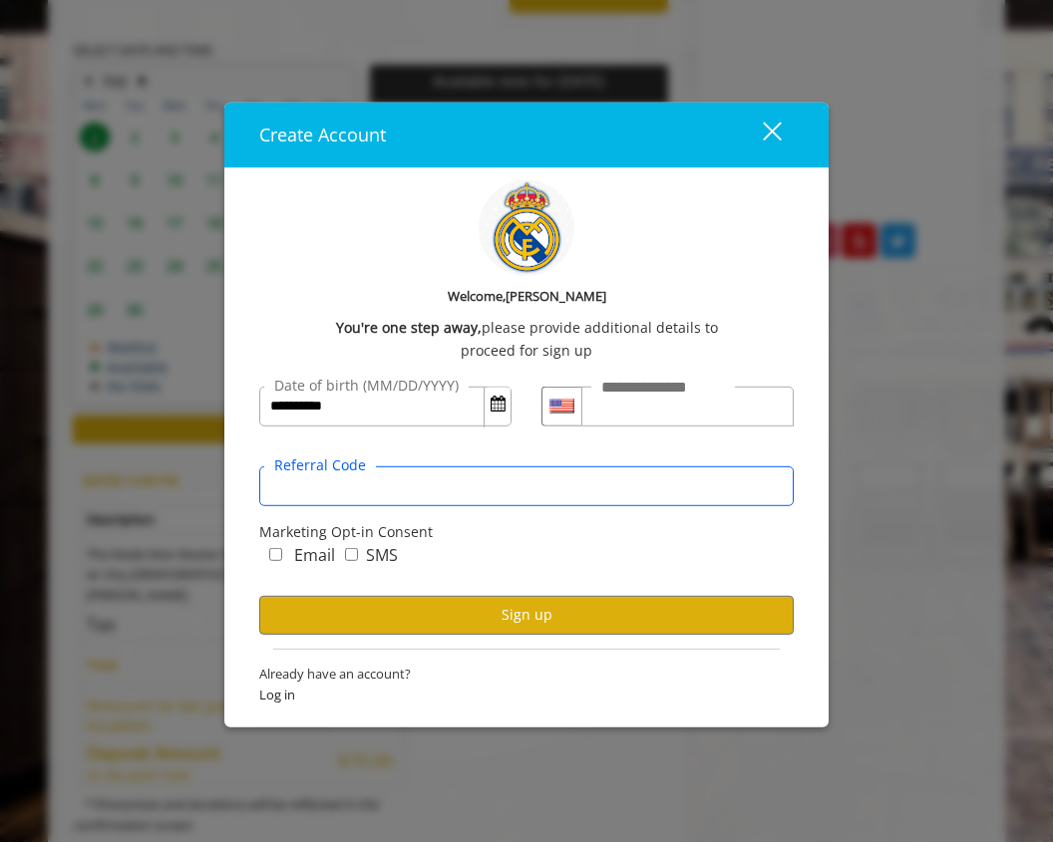
scroll to position [954, 0]
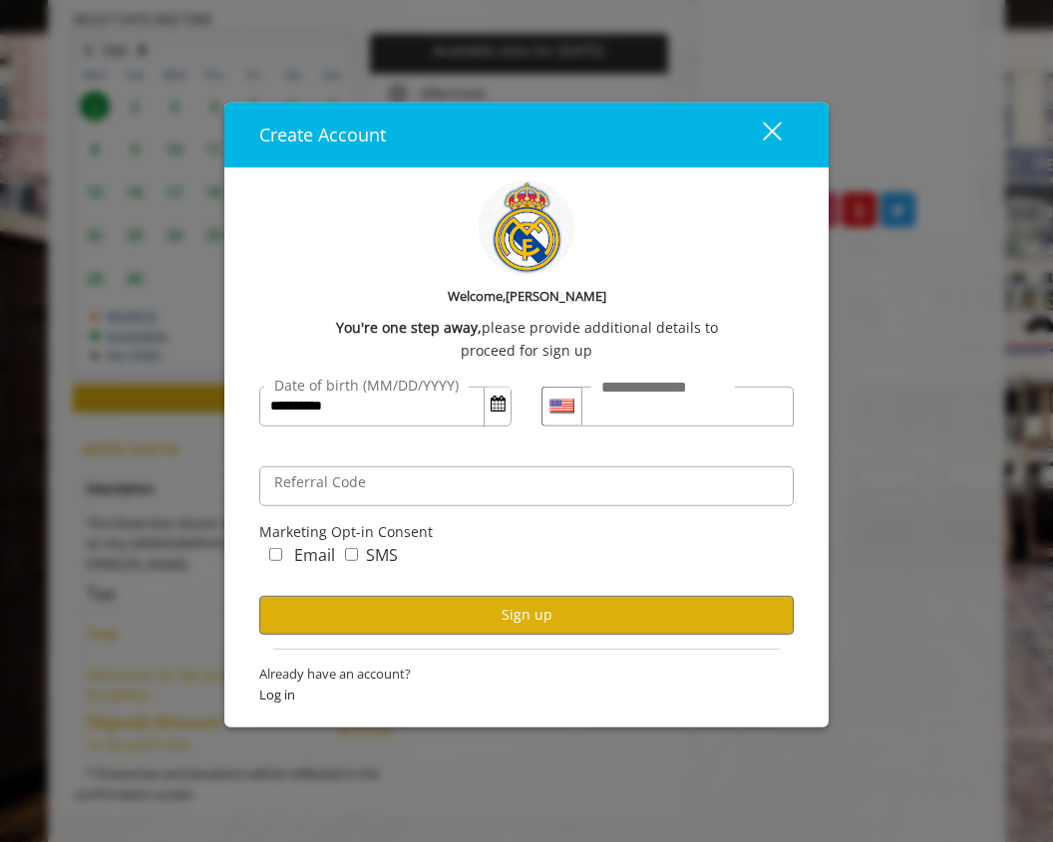
click at [328, 554] on label "Email" at bounding box center [314, 556] width 41 height 26
click at [357, 554] on div "SMS" at bounding box center [366, 559] width 63 height 33
click at [370, 442] on form "**********" at bounding box center [526, 544] width 534 height 344
click at [433, 621] on button "Sign up" at bounding box center [526, 615] width 534 height 39
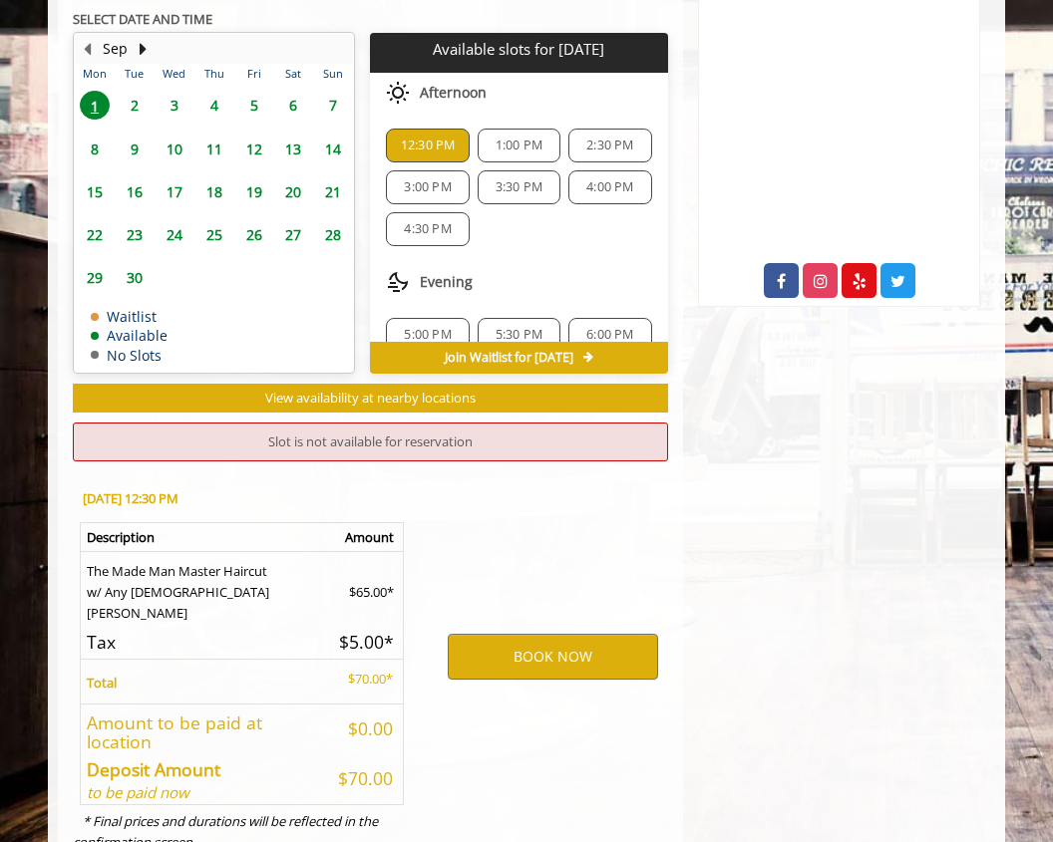
scroll to position [932, 0]
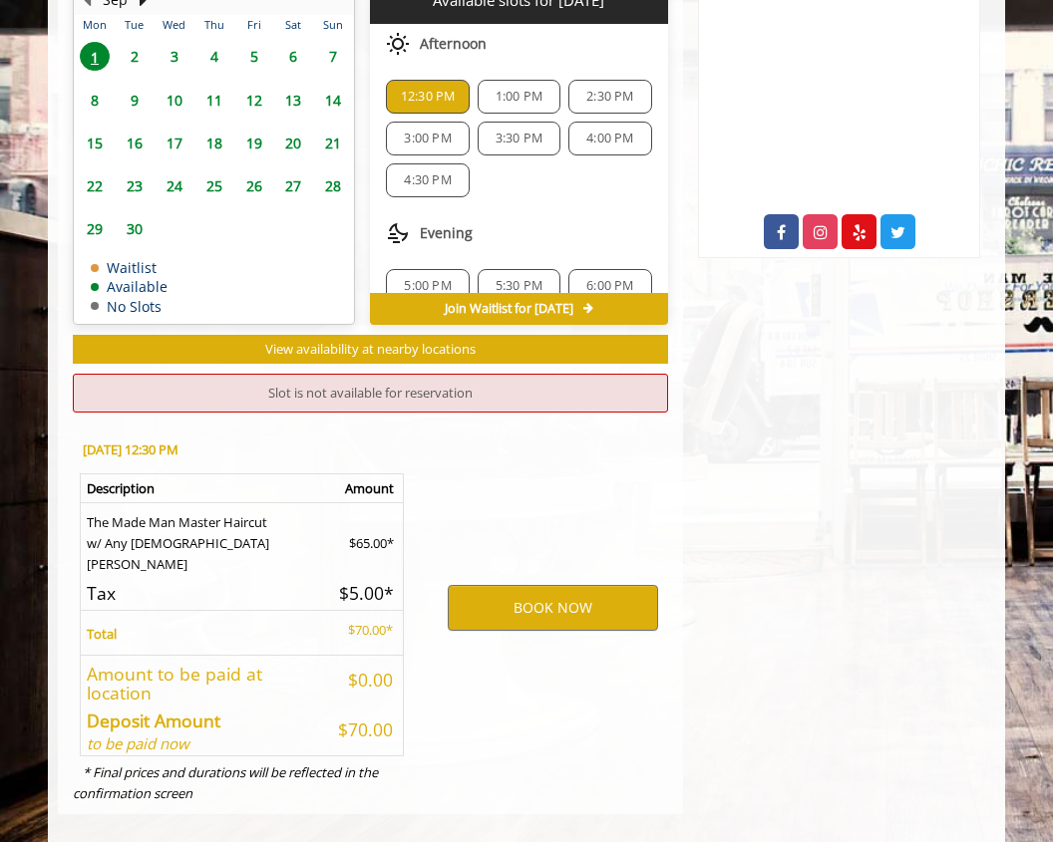
click at [510, 91] on span "1:00 PM" at bounding box center [518, 97] width 47 height 16
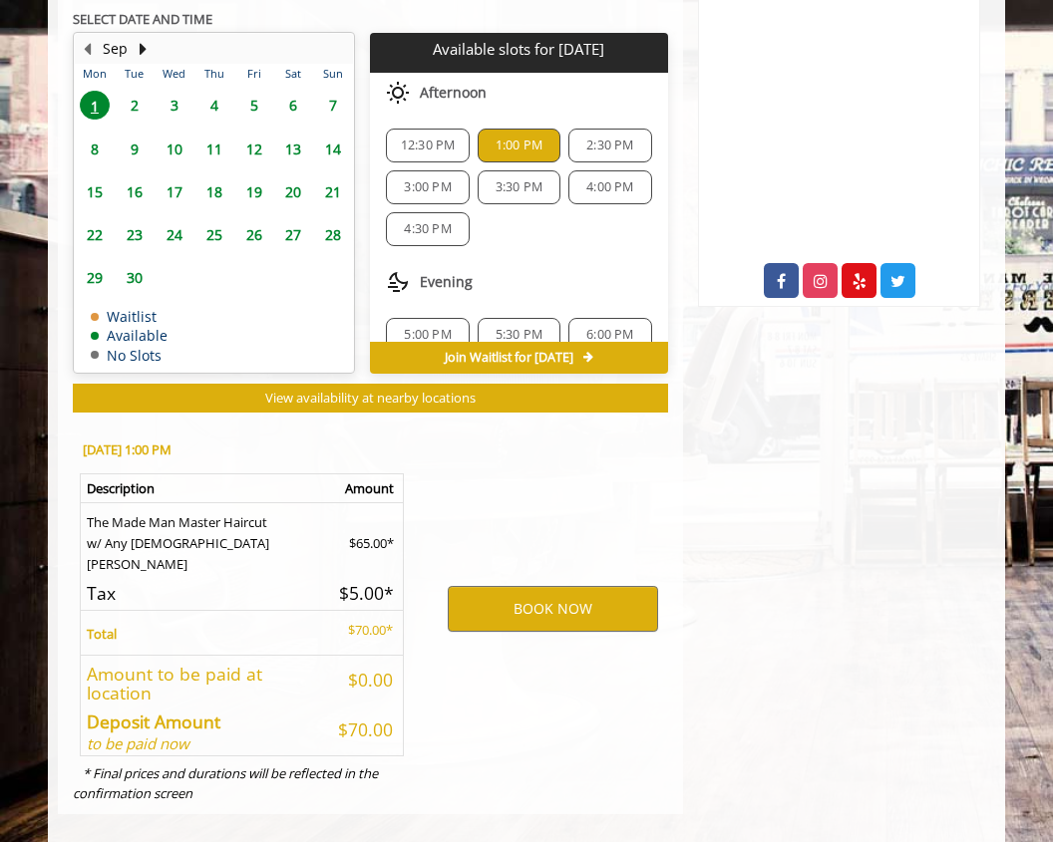
click at [434, 140] on span "12:30 PM" at bounding box center [428, 146] width 55 height 16
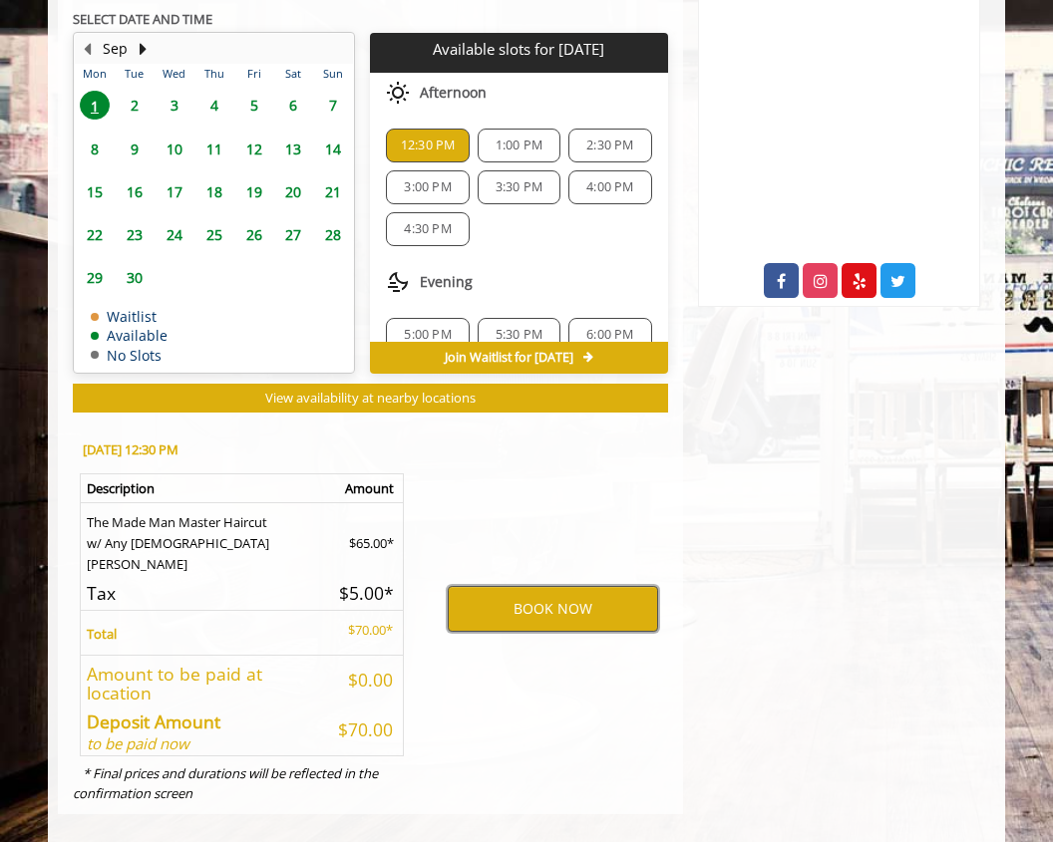
click at [521, 588] on button "BOOK NOW" at bounding box center [553, 609] width 210 height 46
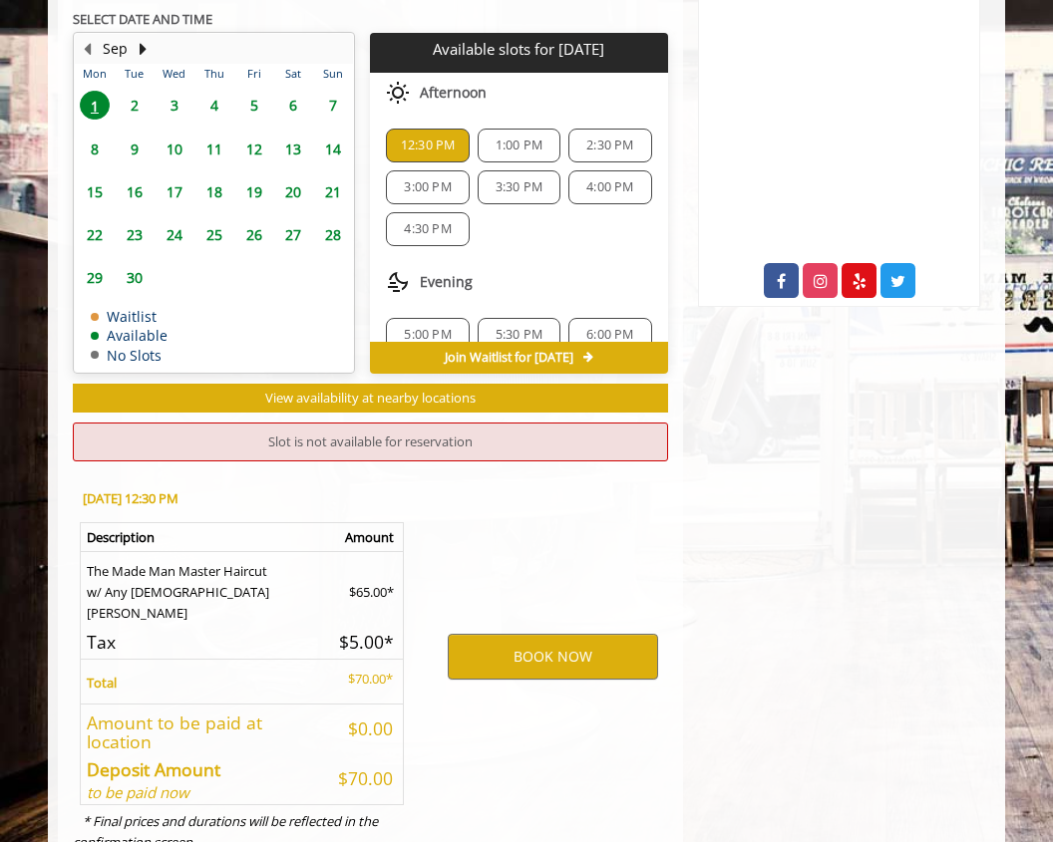
click at [506, 151] on span "1:00 PM" at bounding box center [518, 146] width 47 height 16
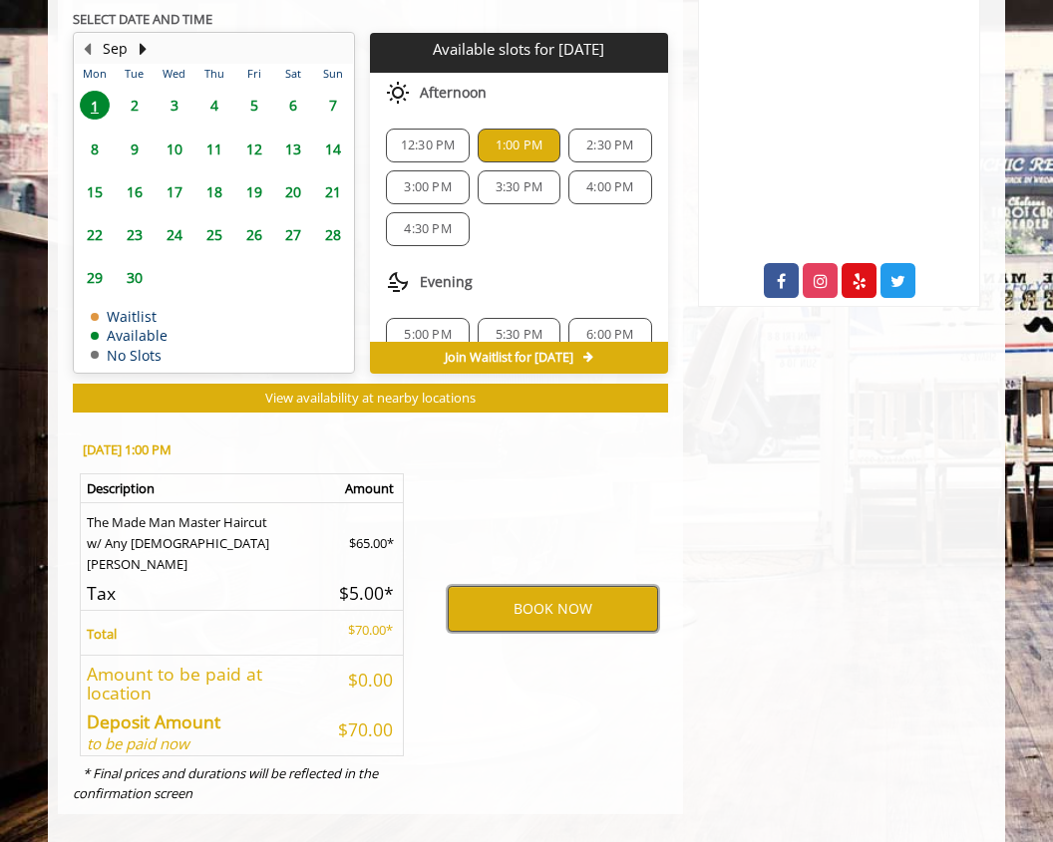
click at [505, 601] on button "BOOK NOW" at bounding box center [553, 609] width 210 height 46
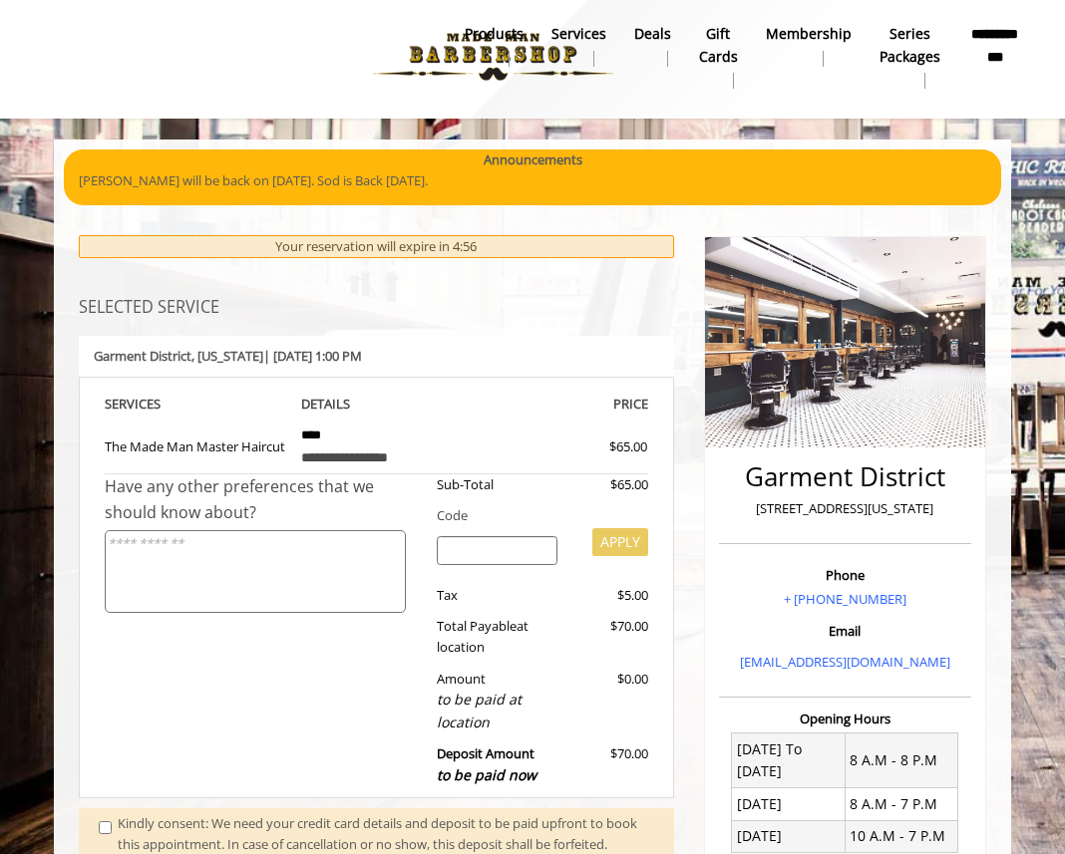
scroll to position [6, 0]
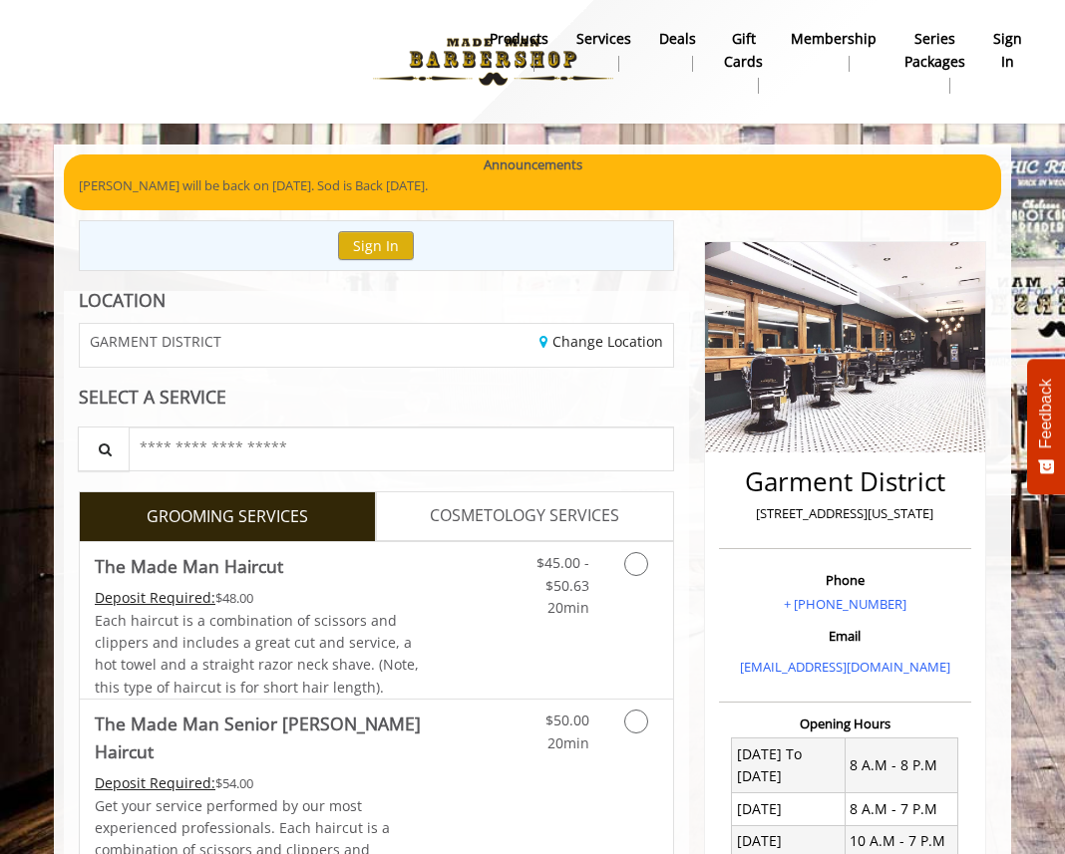
click at [463, 53] on img at bounding box center [493, 62] width 274 height 110
